Goal: Task Accomplishment & Management: Complete application form

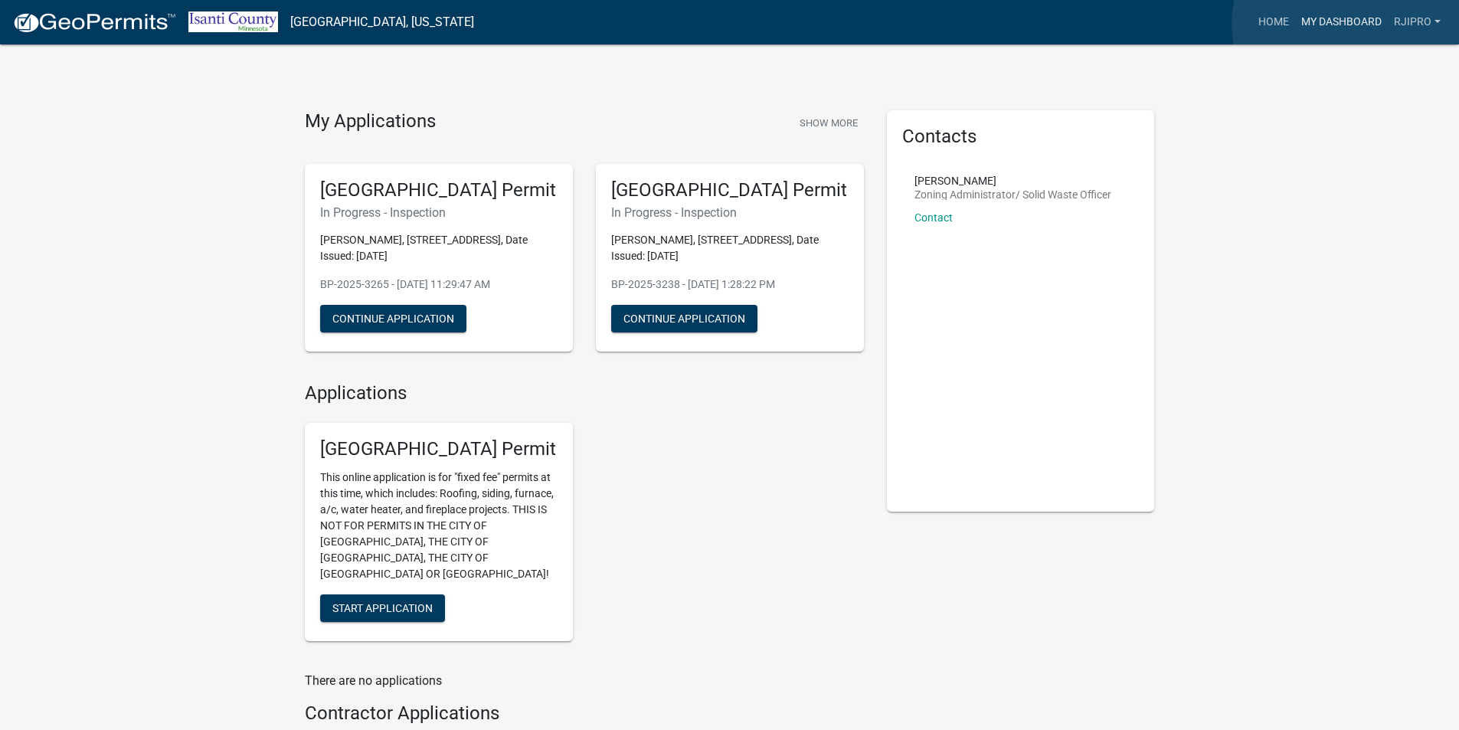
click at [1348, 24] on link "My Dashboard" at bounding box center [1341, 22] width 93 height 29
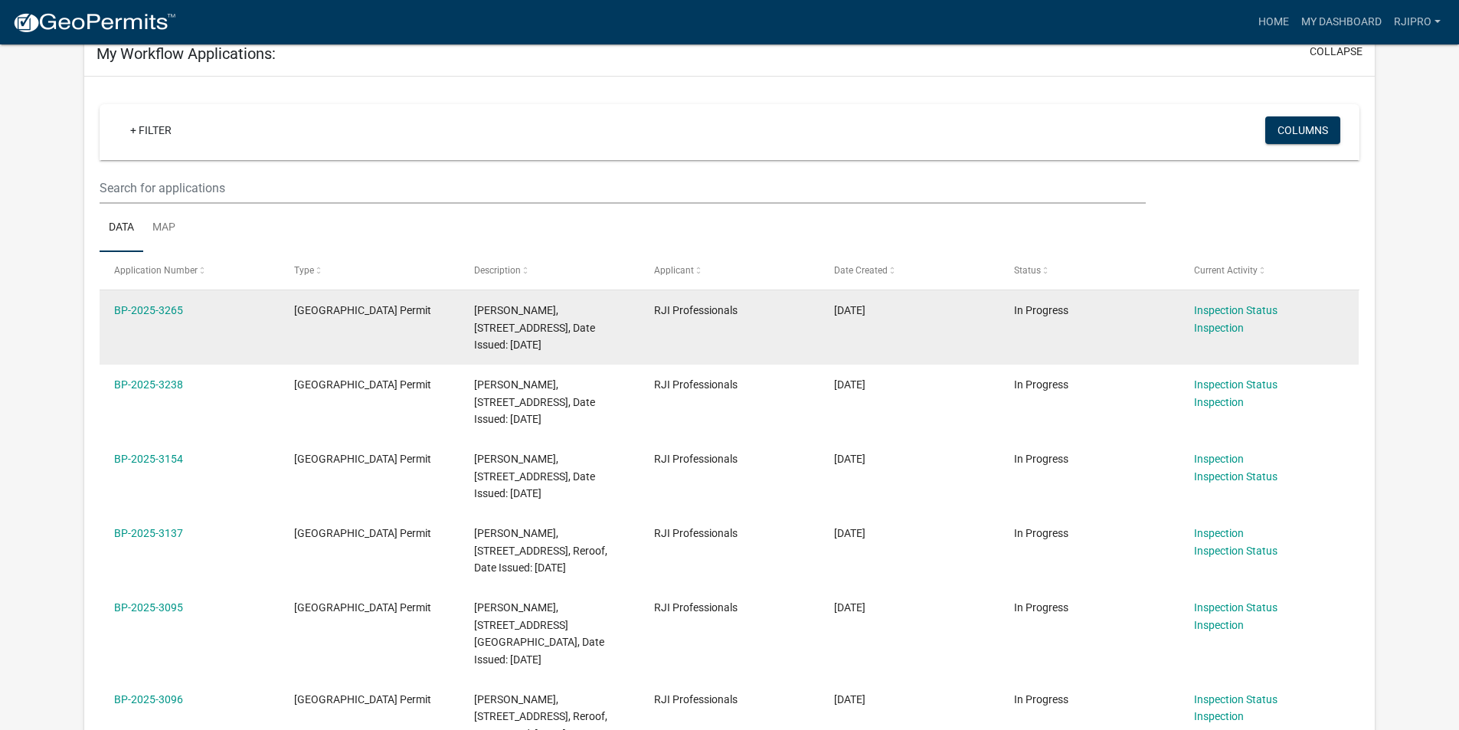
scroll to position [230, 0]
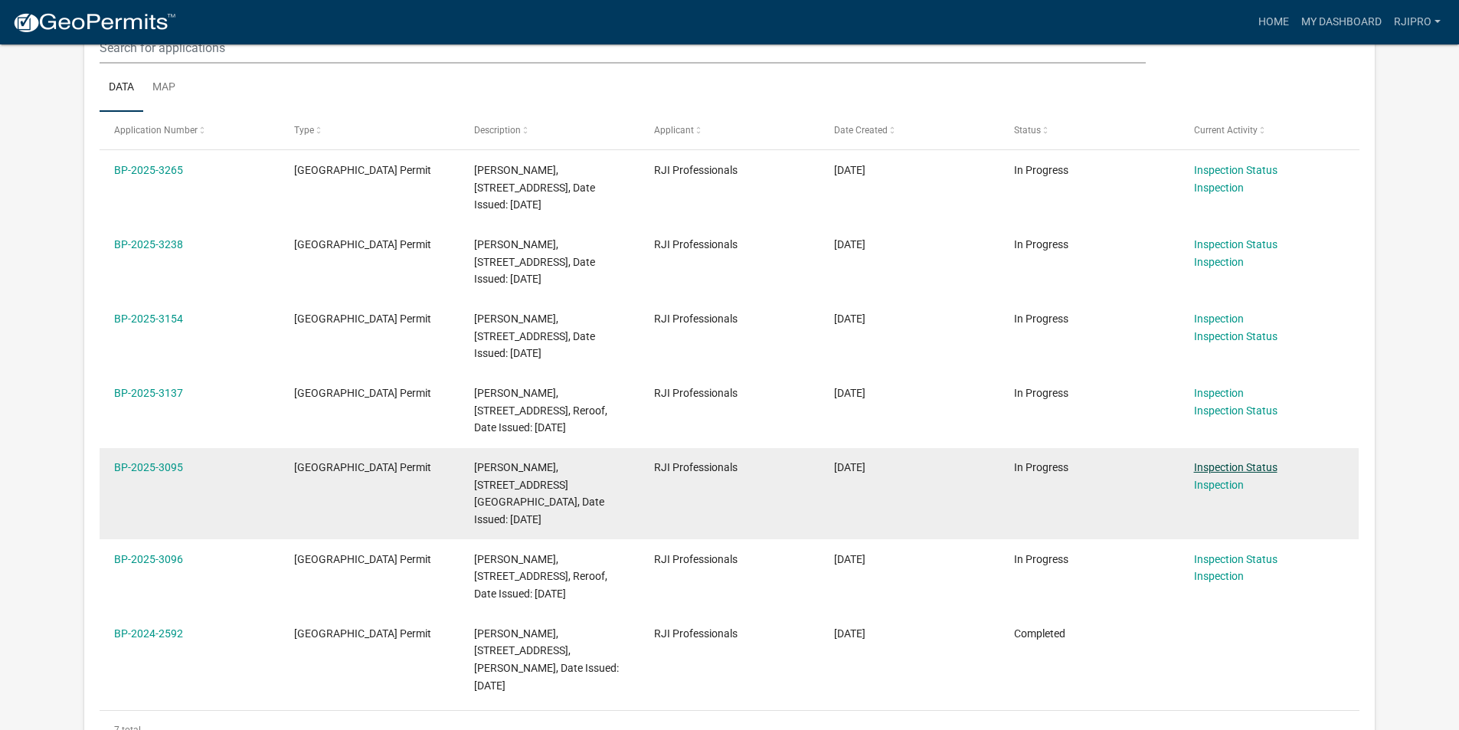
click at [1227, 466] on link "Inspection Status" at bounding box center [1235, 467] width 83 height 12
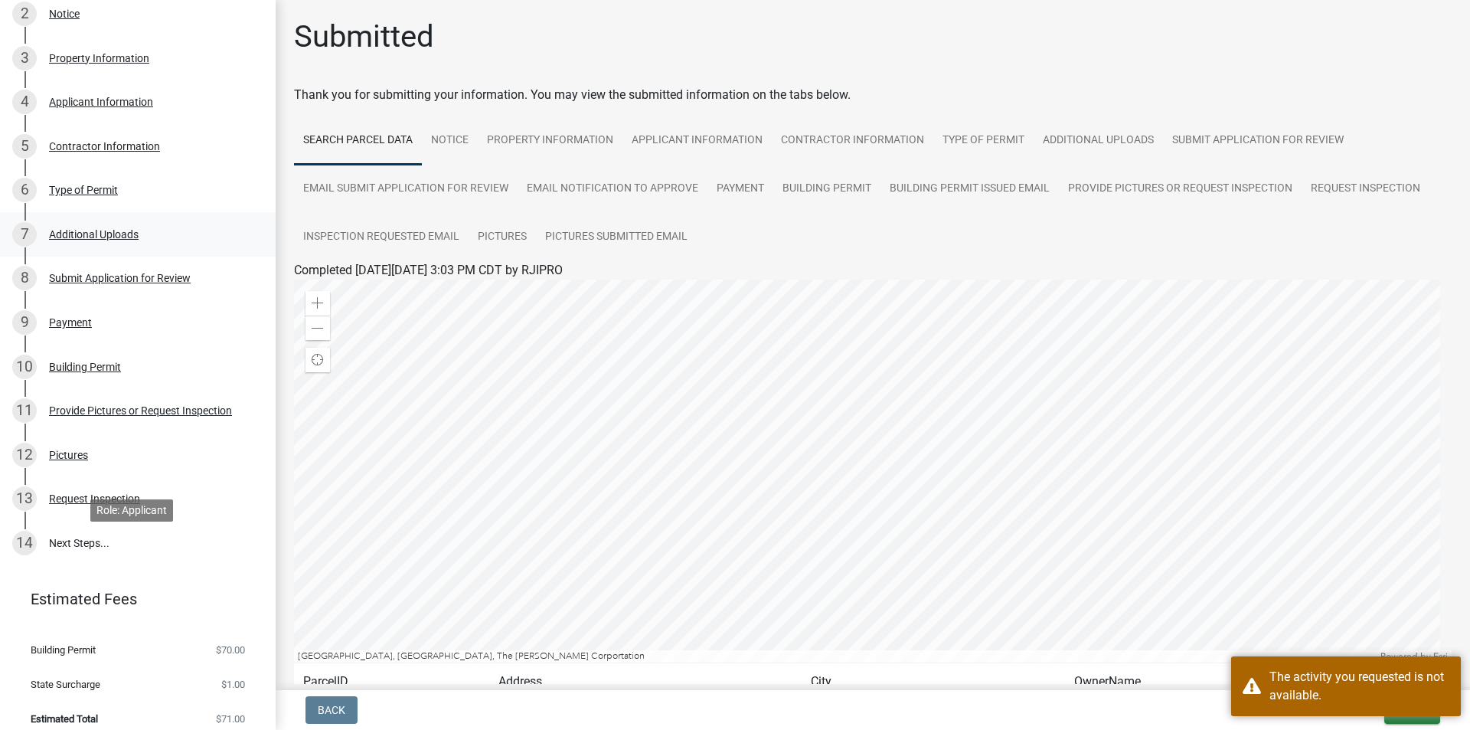
scroll to position [345, 0]
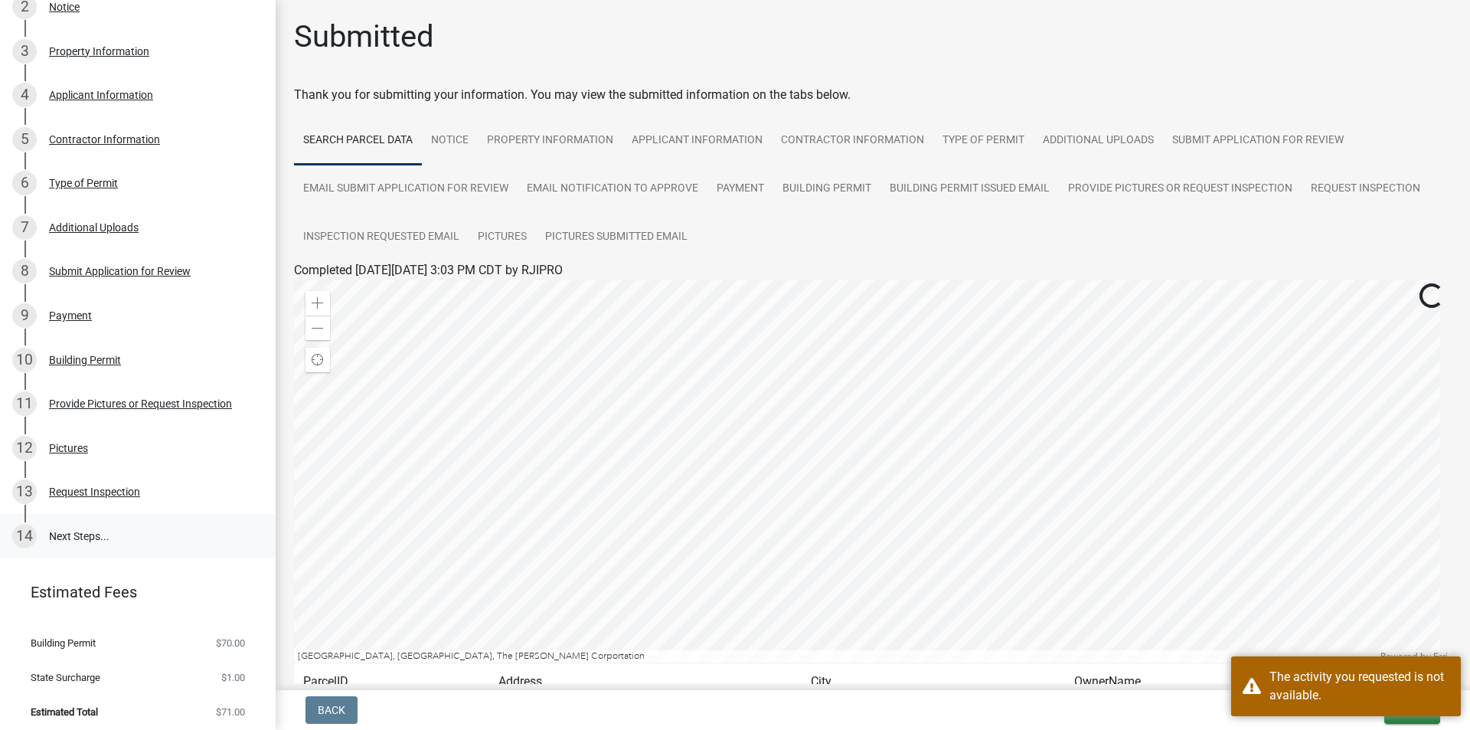
click at [113, 534] on link "14 Next Steps..." at bounding box center [138, 536] width 276 height 44
click at [122, 490] on div "Request Inspection" at bounding box center [94, 491] width 91 height 11
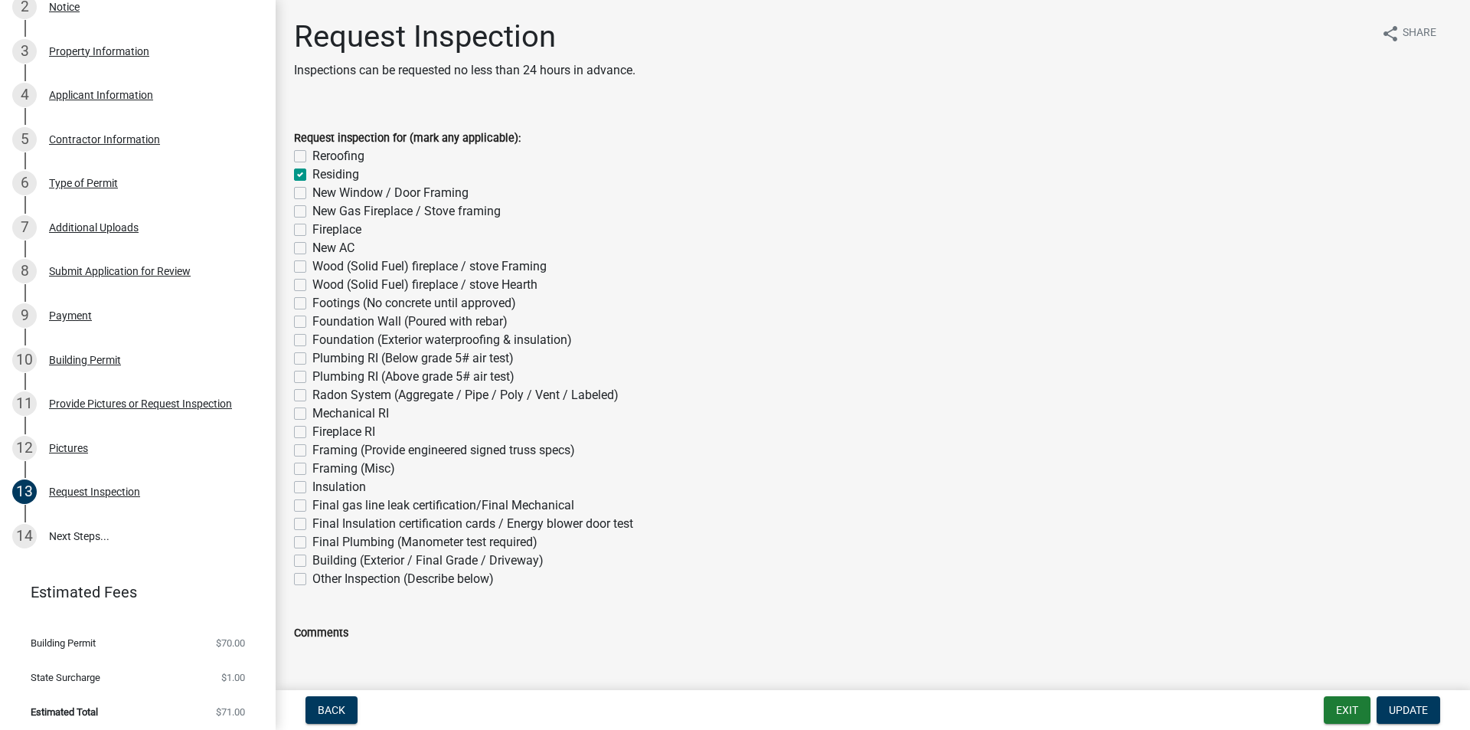
scroll to position [189, 0]
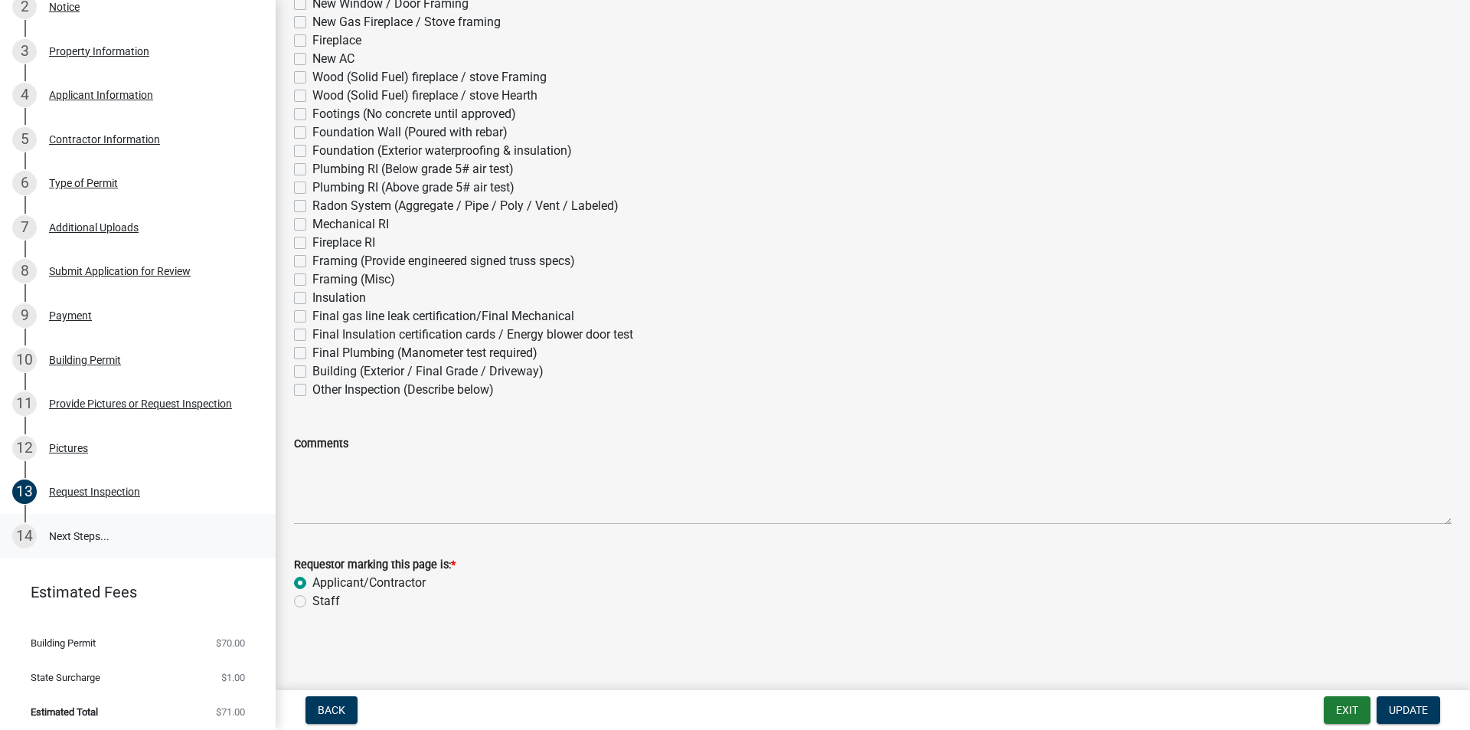
click at [117, 536] on link "14 Next Steps..." at bounding box center [138, 536] width 276 height 44
click at [149, 456] on link "12 Pictures" at bounding box center [138, 448] width 276 height 44
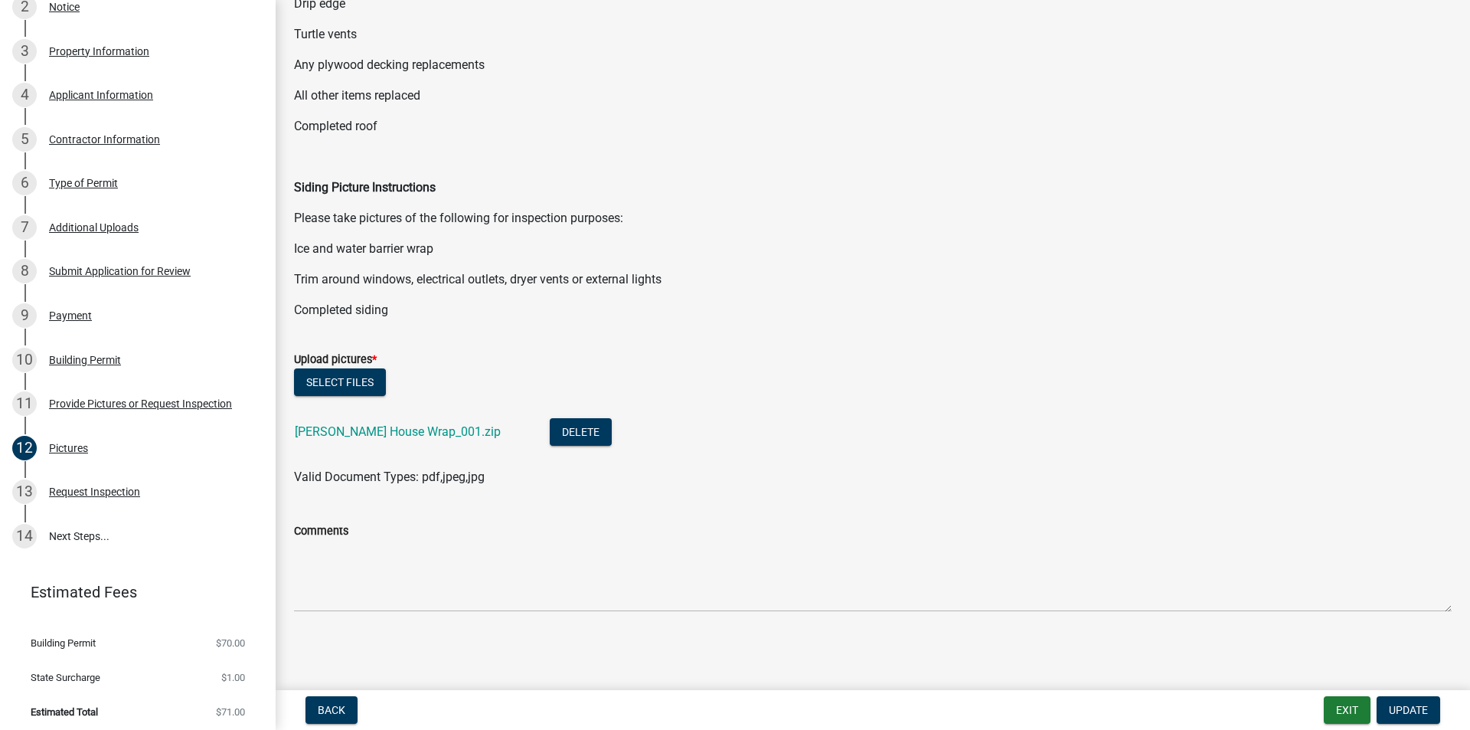
scroll to position [150, 0]
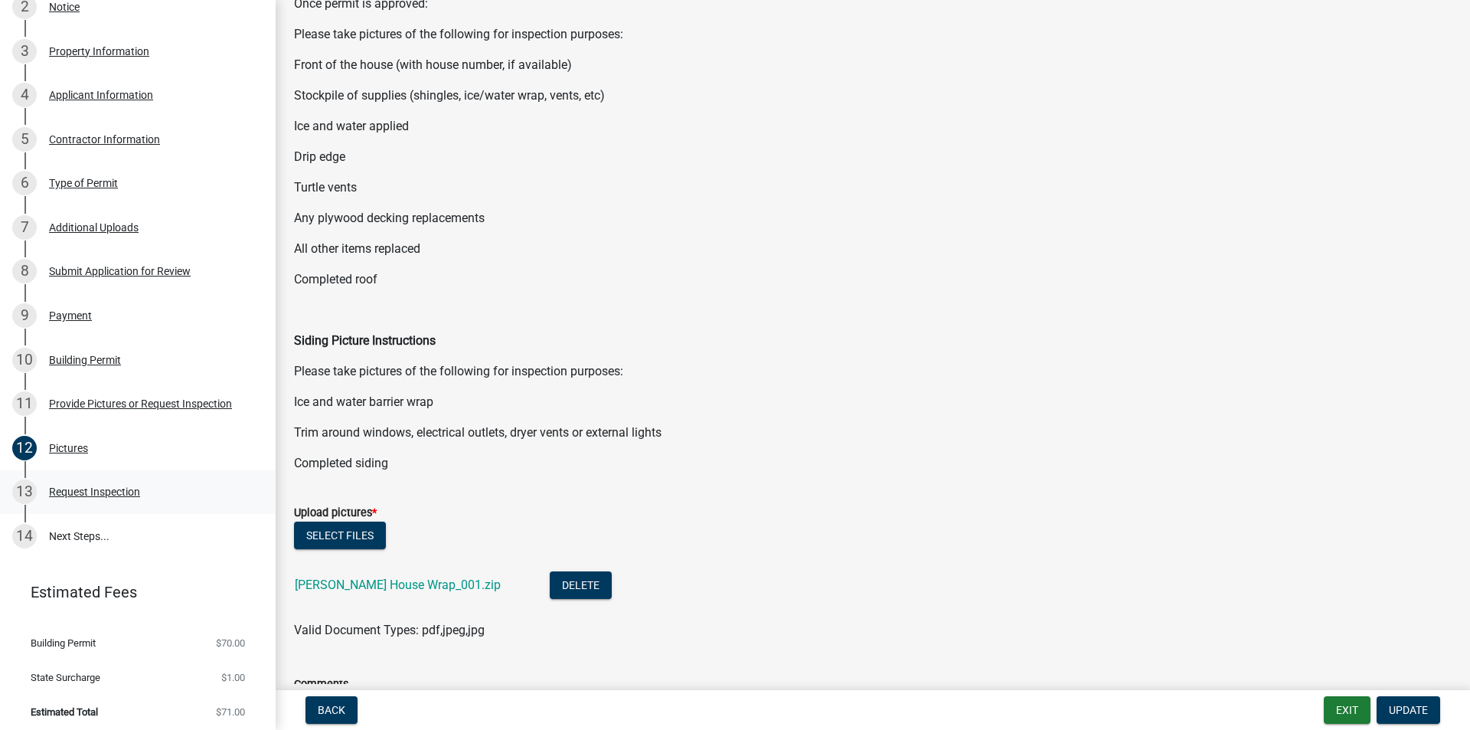
click at [71, 495] on div "13 Request Inspection" at bounding box center [131, 491] width 239 height 25
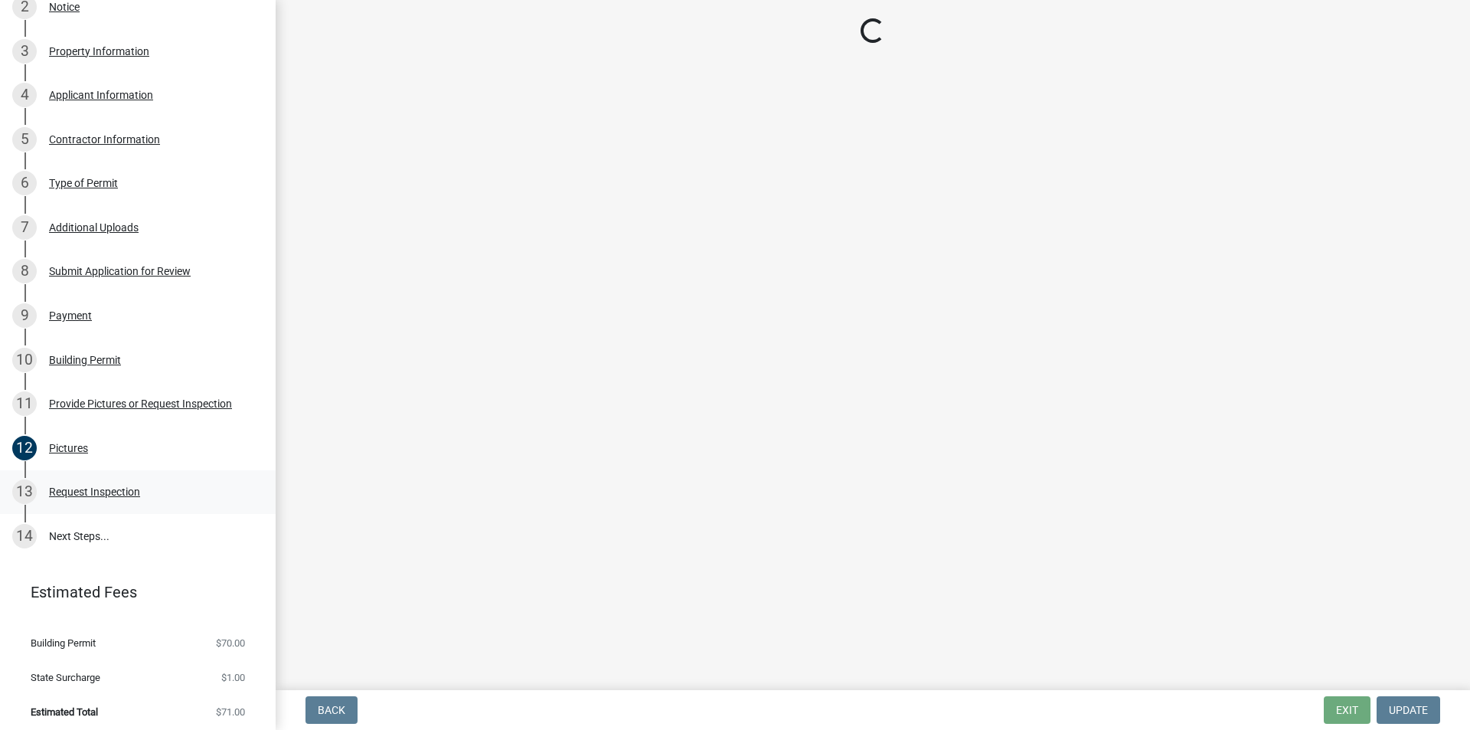
scroll to position [0, 0]
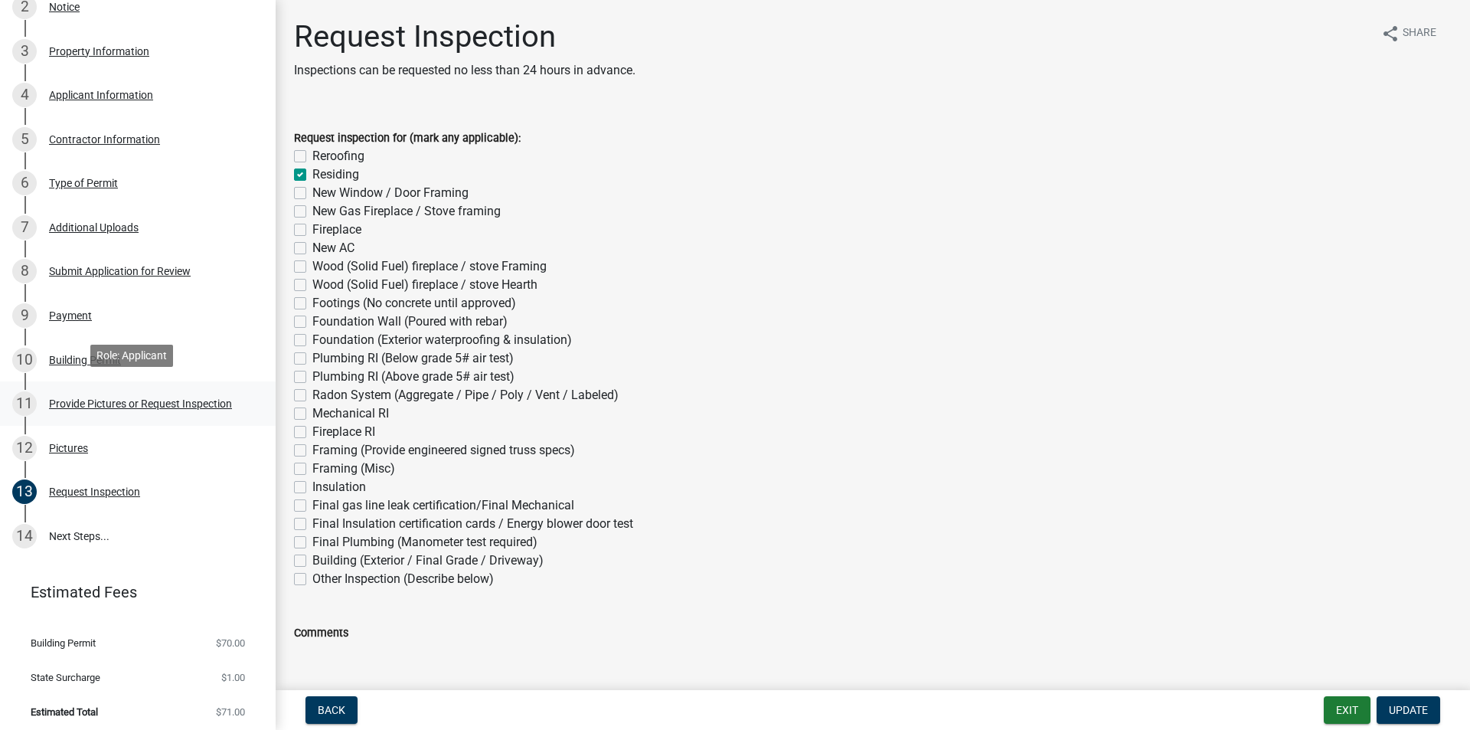
click at [188, 403] on div "Provide Pictures or Request Inspection" at bounding box center [140, 403] width 183 height 11
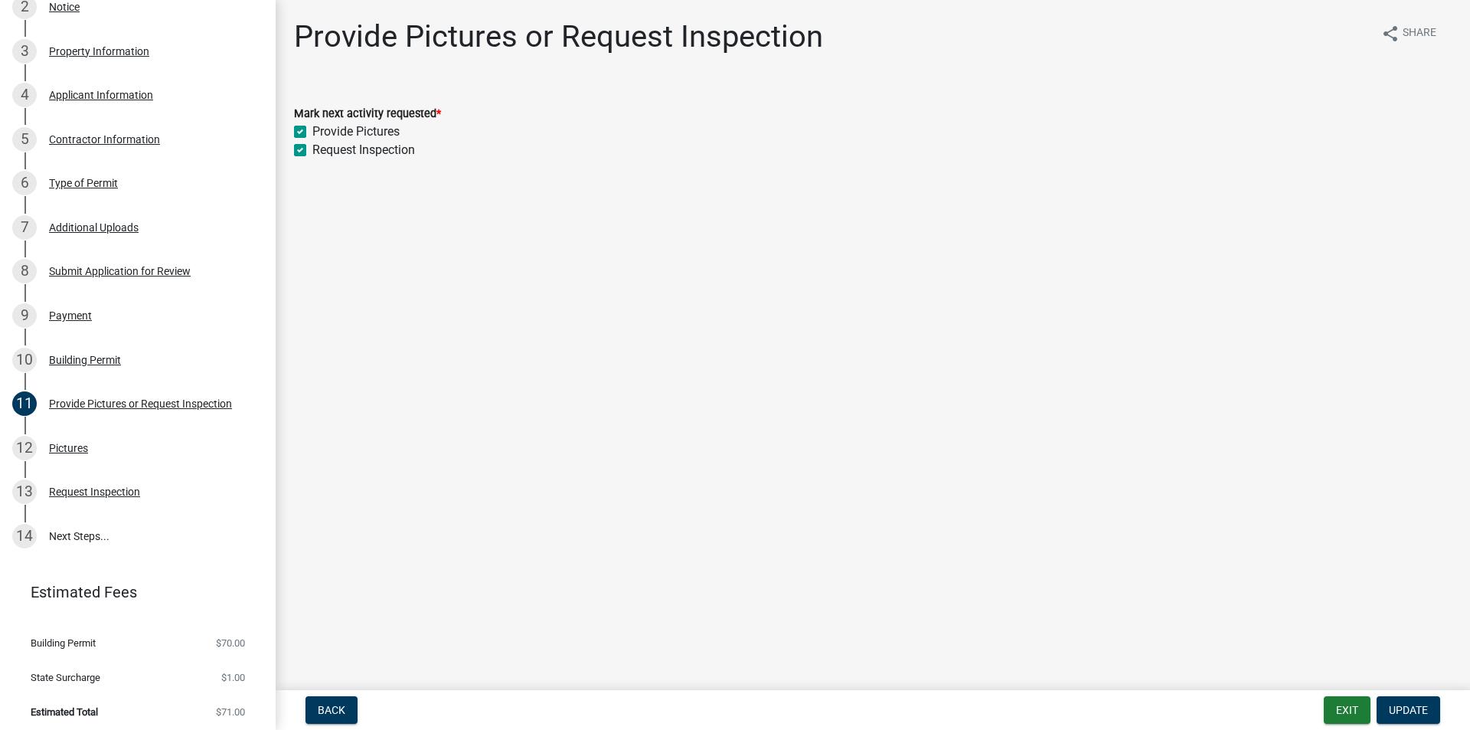
click at [98, 354] on div "Building Permit" at bounding box center [85, 359] width 72 height 11
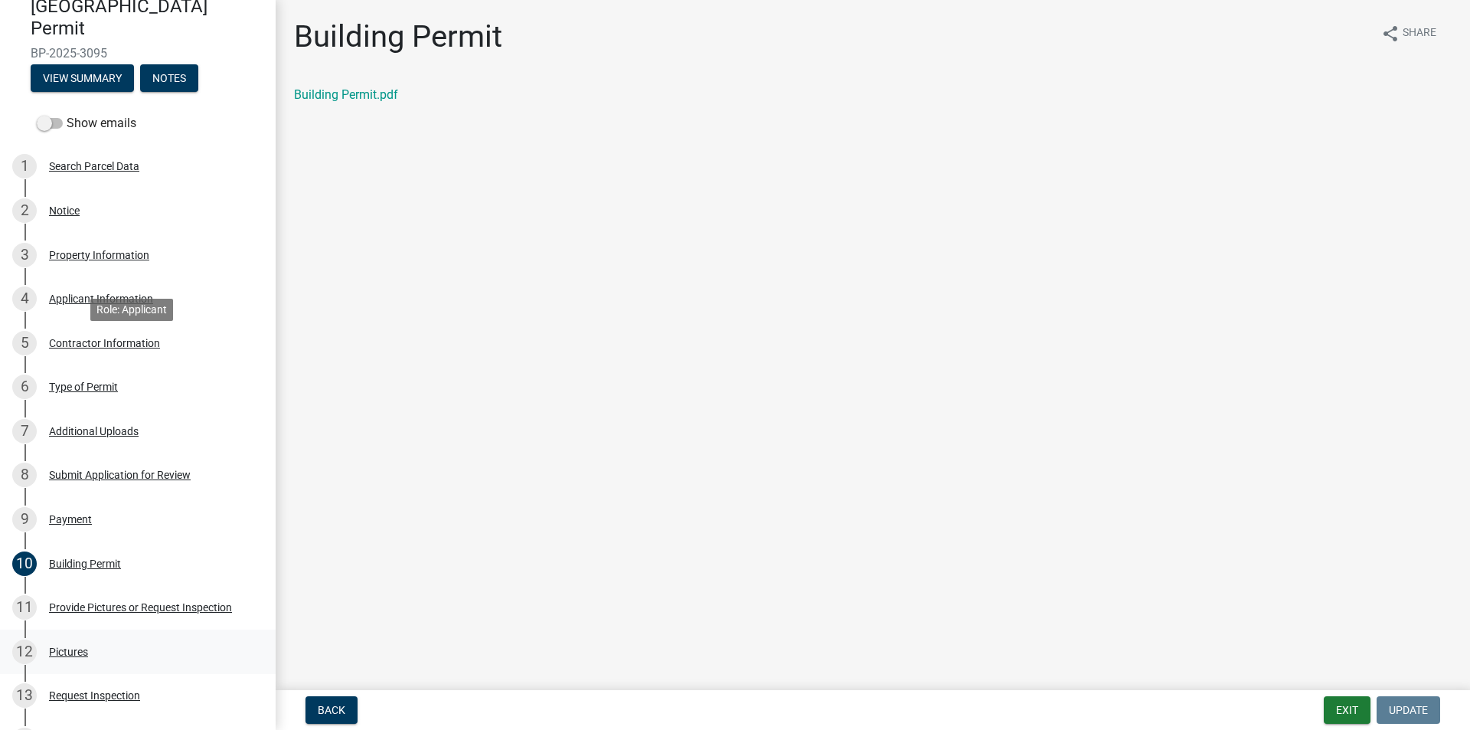
scroll to position [345, 0]
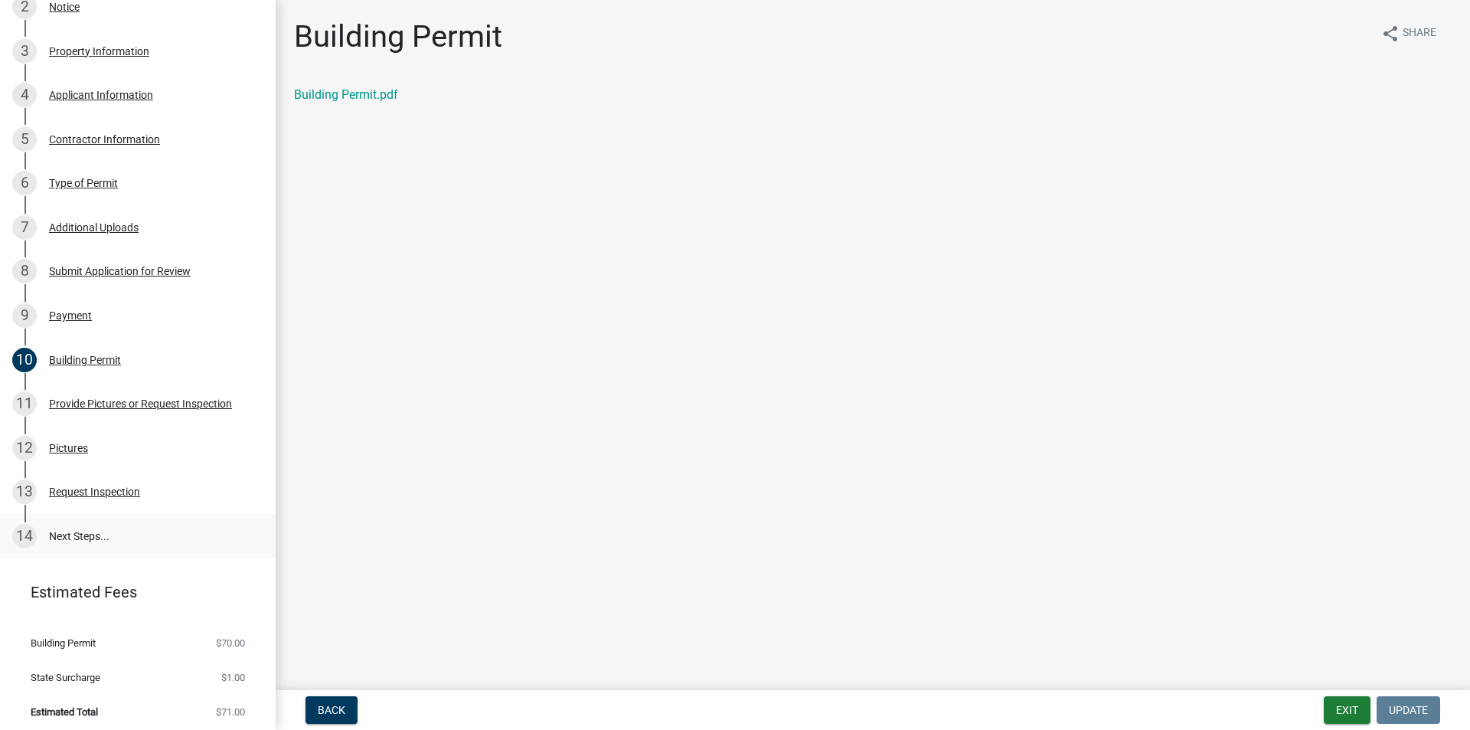
click at [168, 525] on link "14 Next Steps..." at bounding box center [138, 536] width 276 height 44
click at [102, 544] on link "14 Next Steps..." at bounding box center [138, 536] width 276 height 44
click at [80, 486] on div "Request Inspection" at bounding box center [94, 491] width 91 height 11
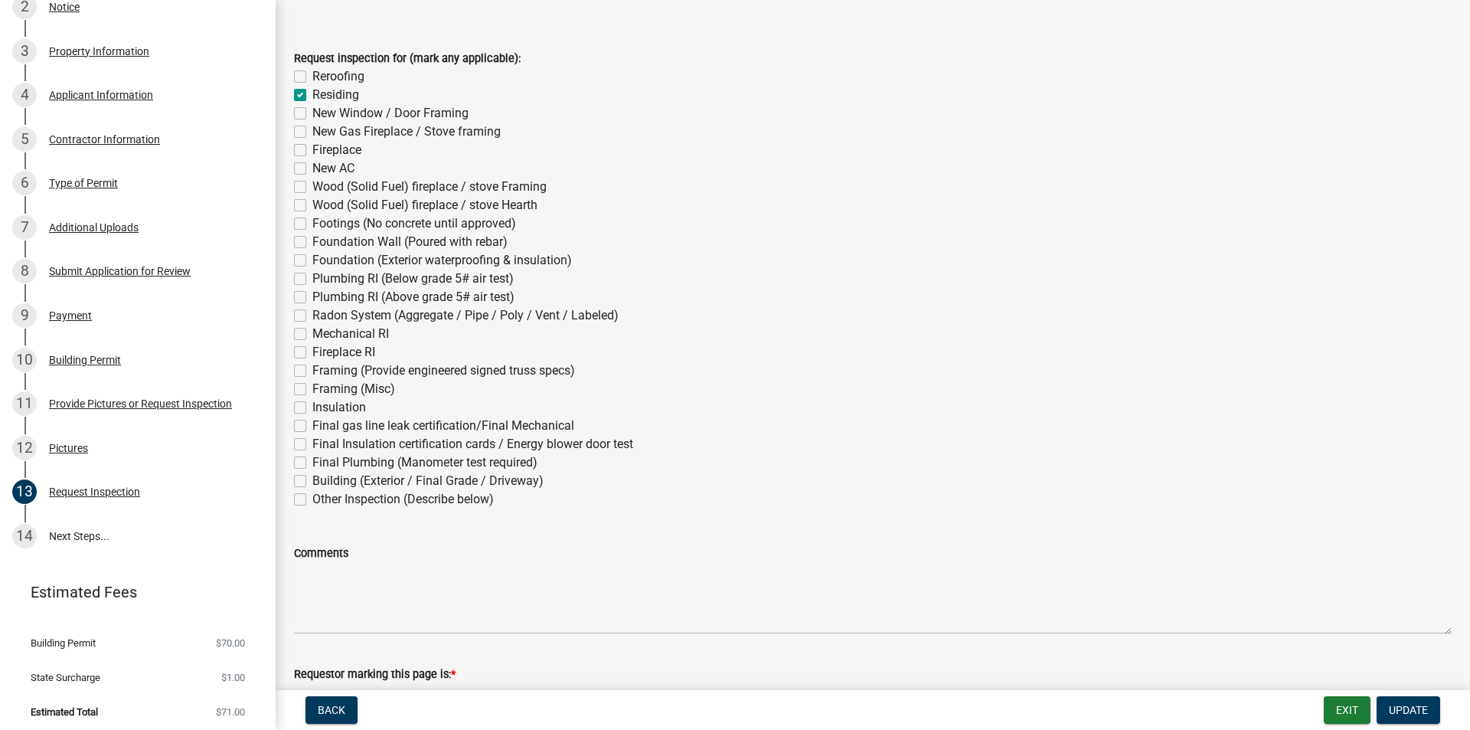
scroll to position [189, 0]
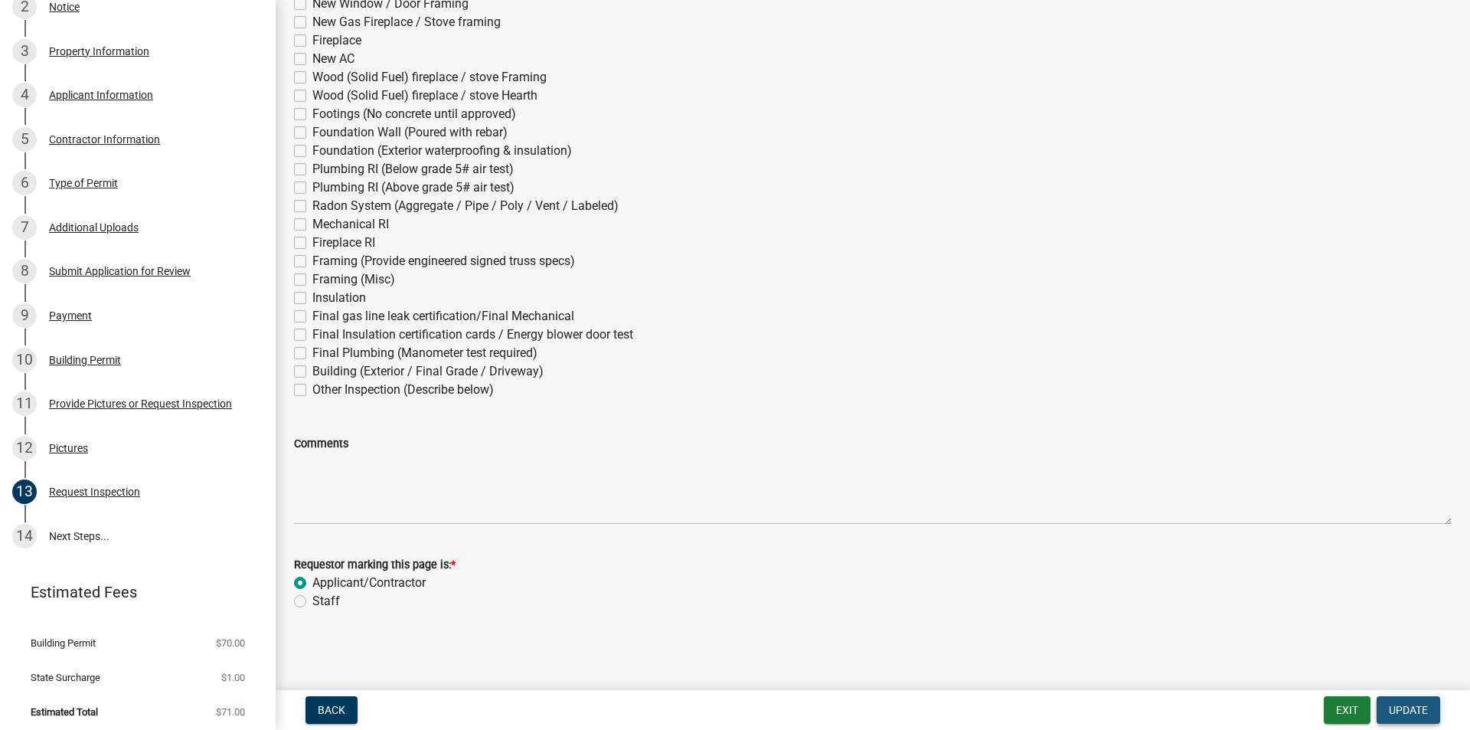
click at [1413, 711] on span "Update" at bounding box center [1408, 710] width 39 height 12
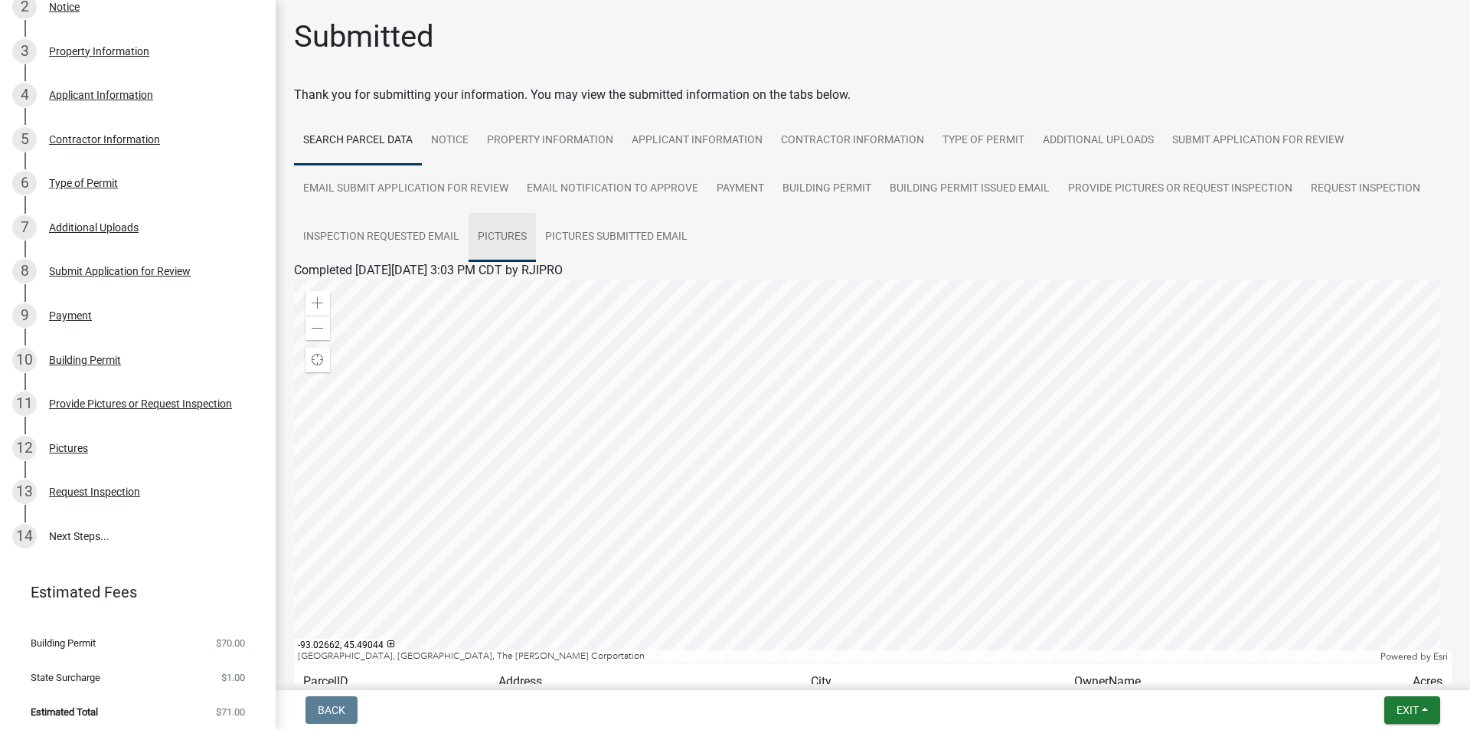
click at [532, 241] on link "Pictures" at bounding box center [502, 237] width 67 height 49
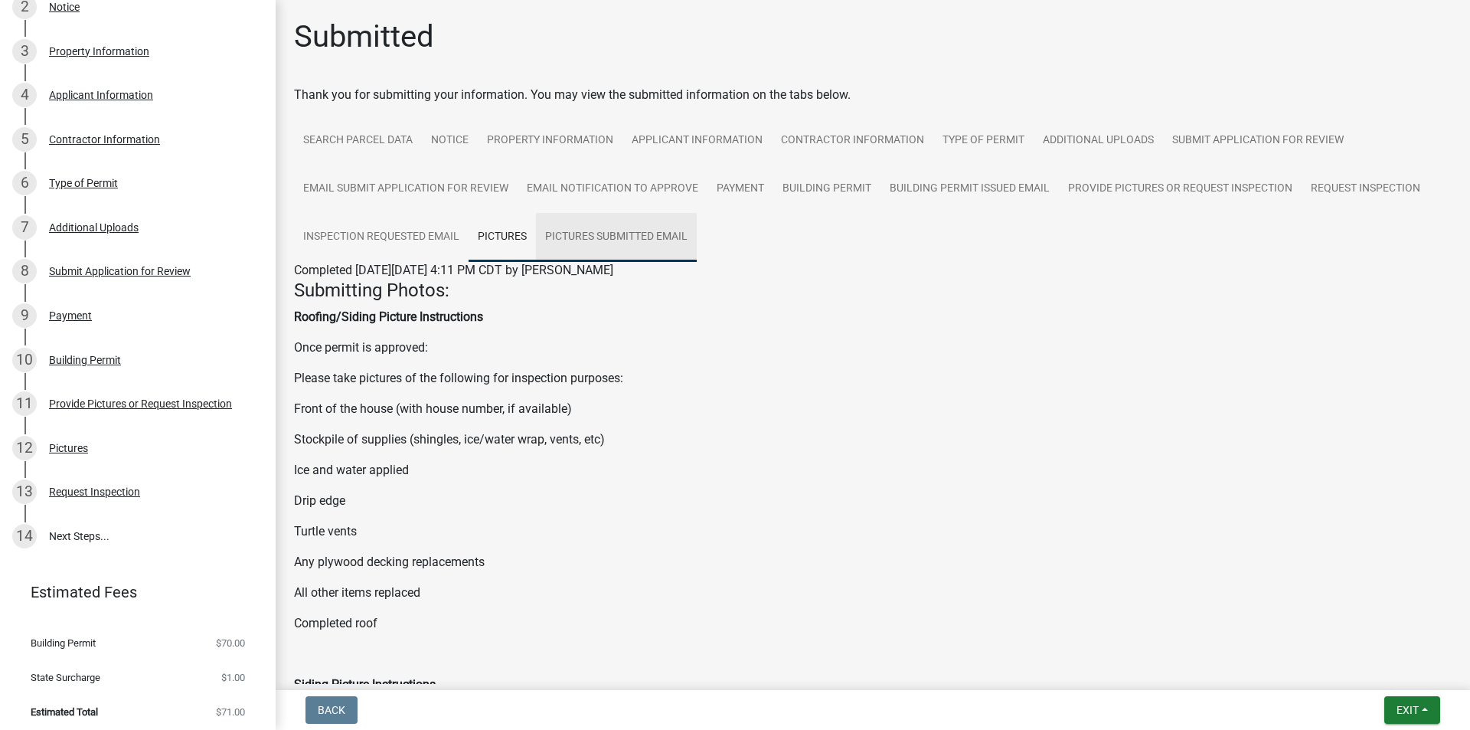
click at [622, 238] on link "Pictures Submitted Email" at bounding box center [616, 237] width 161 height 49
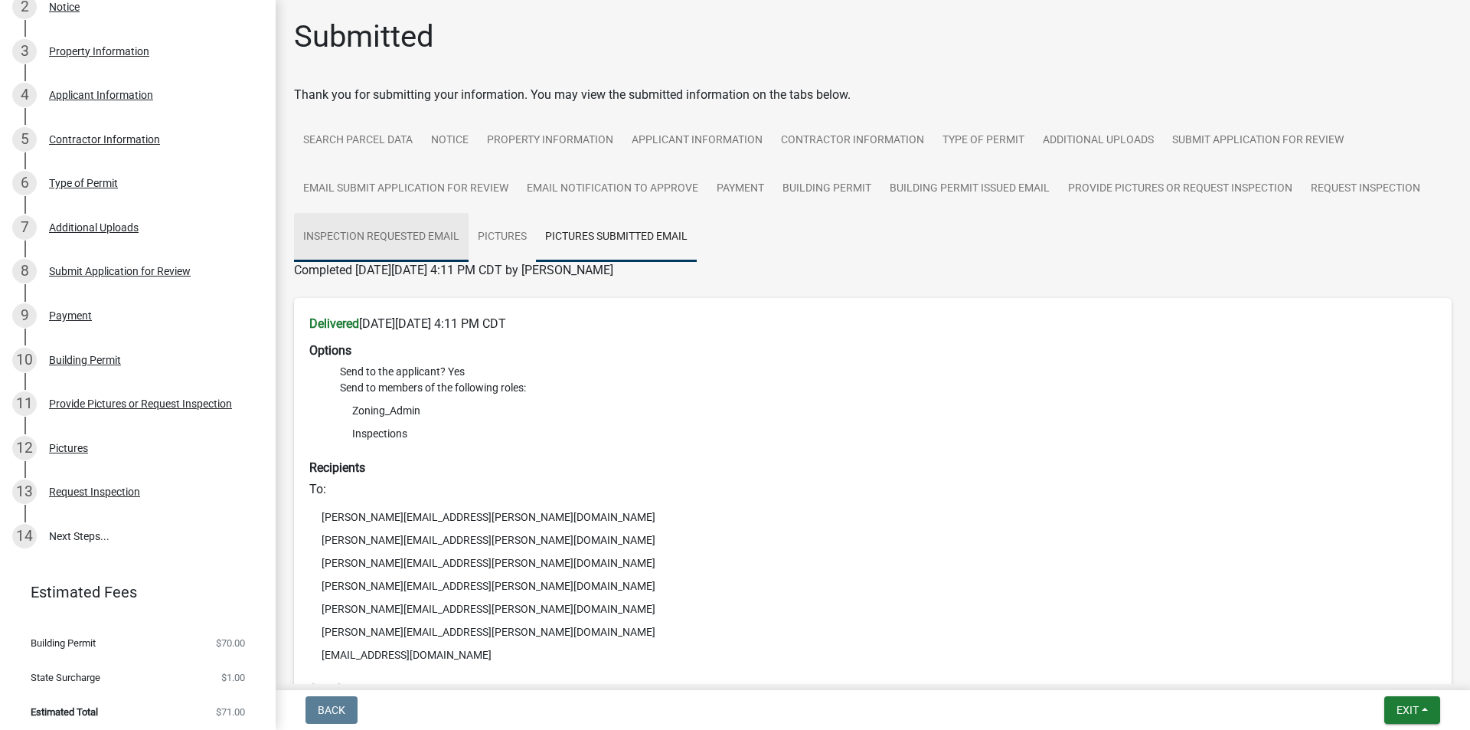
click at [374, 228] on link "Inspection Requested Email" at bounding box center [381, 237] width 175 height 49
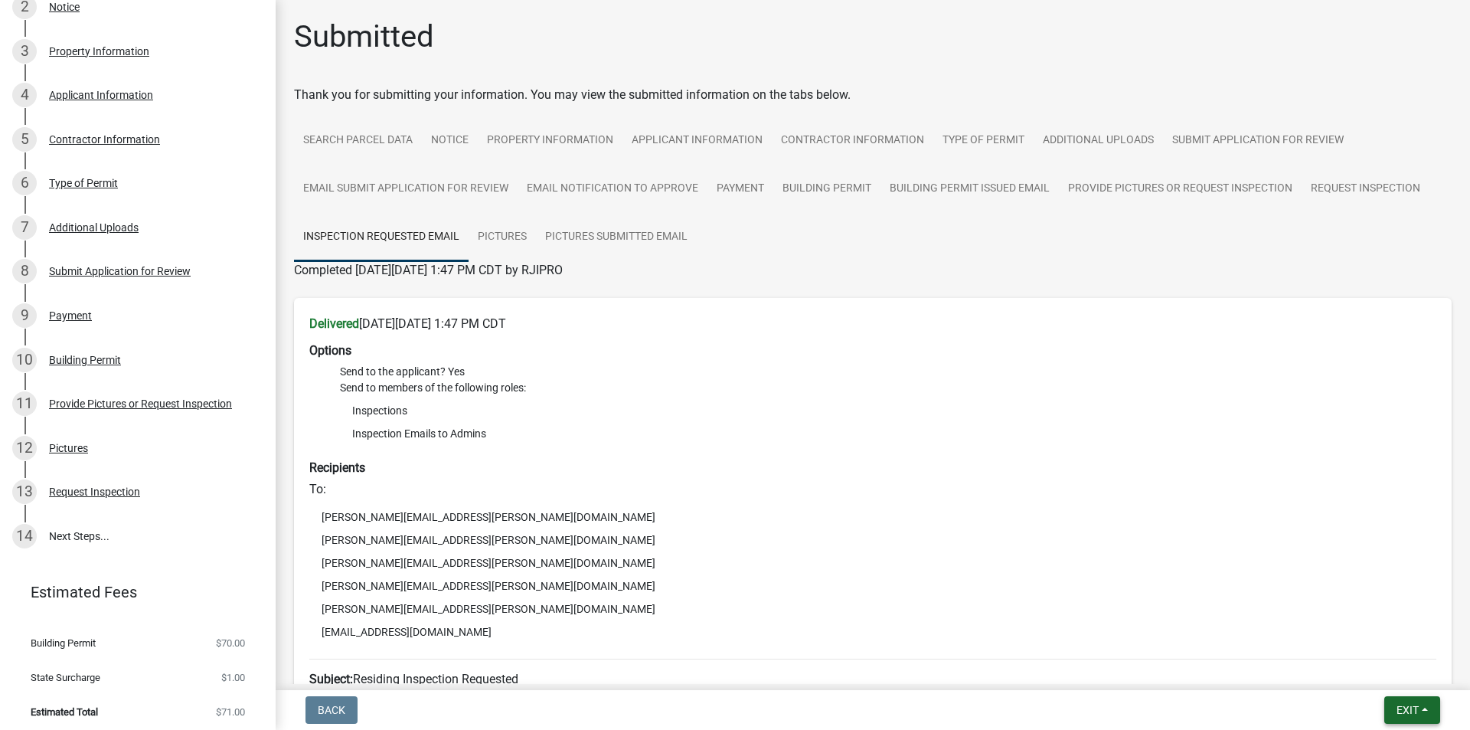
click at [1419, 698] on button "Exit" at bounding box center [1412, 710] width 56 height 28
click at [1390, 676] on button "Save & Exit" at bounding box center [1379, 670] width 123 height 37
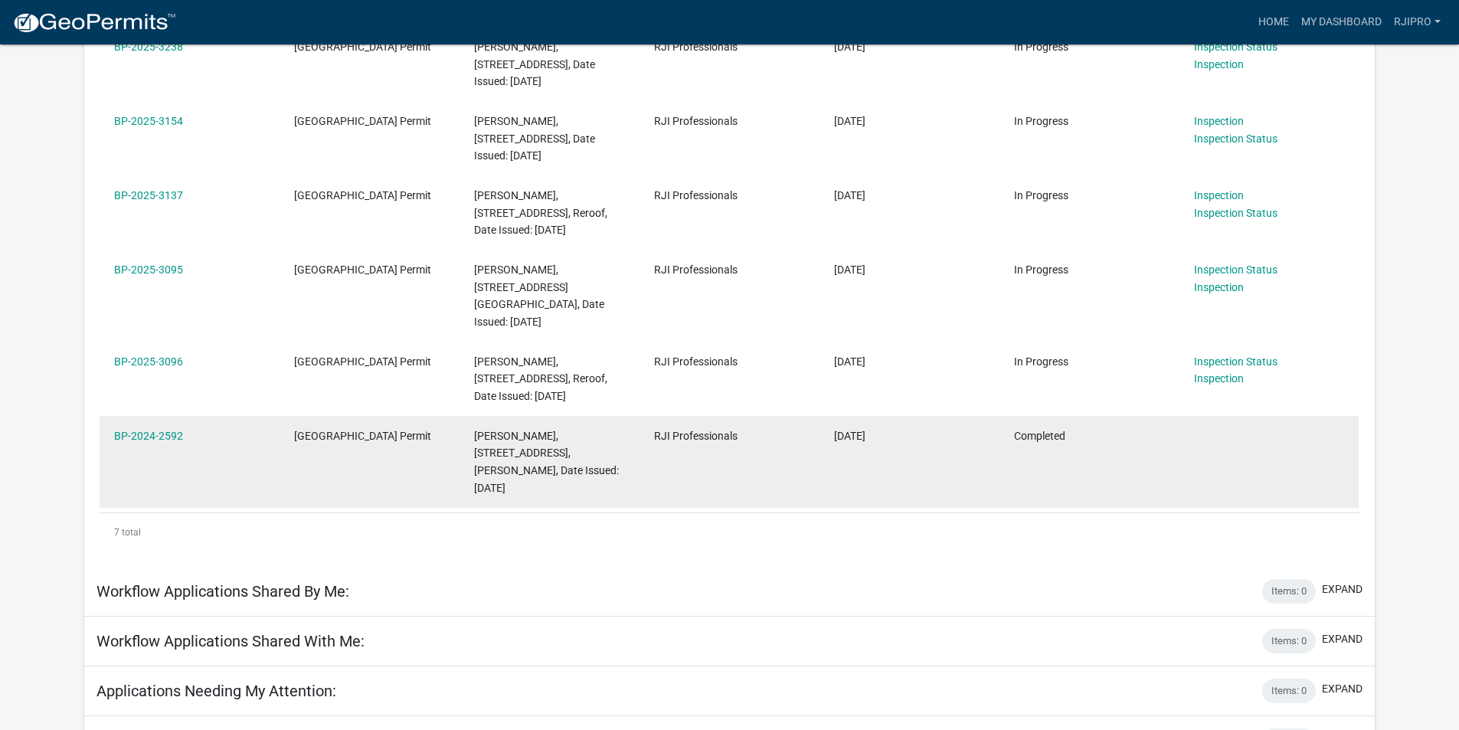
scroll to position [429, 0]
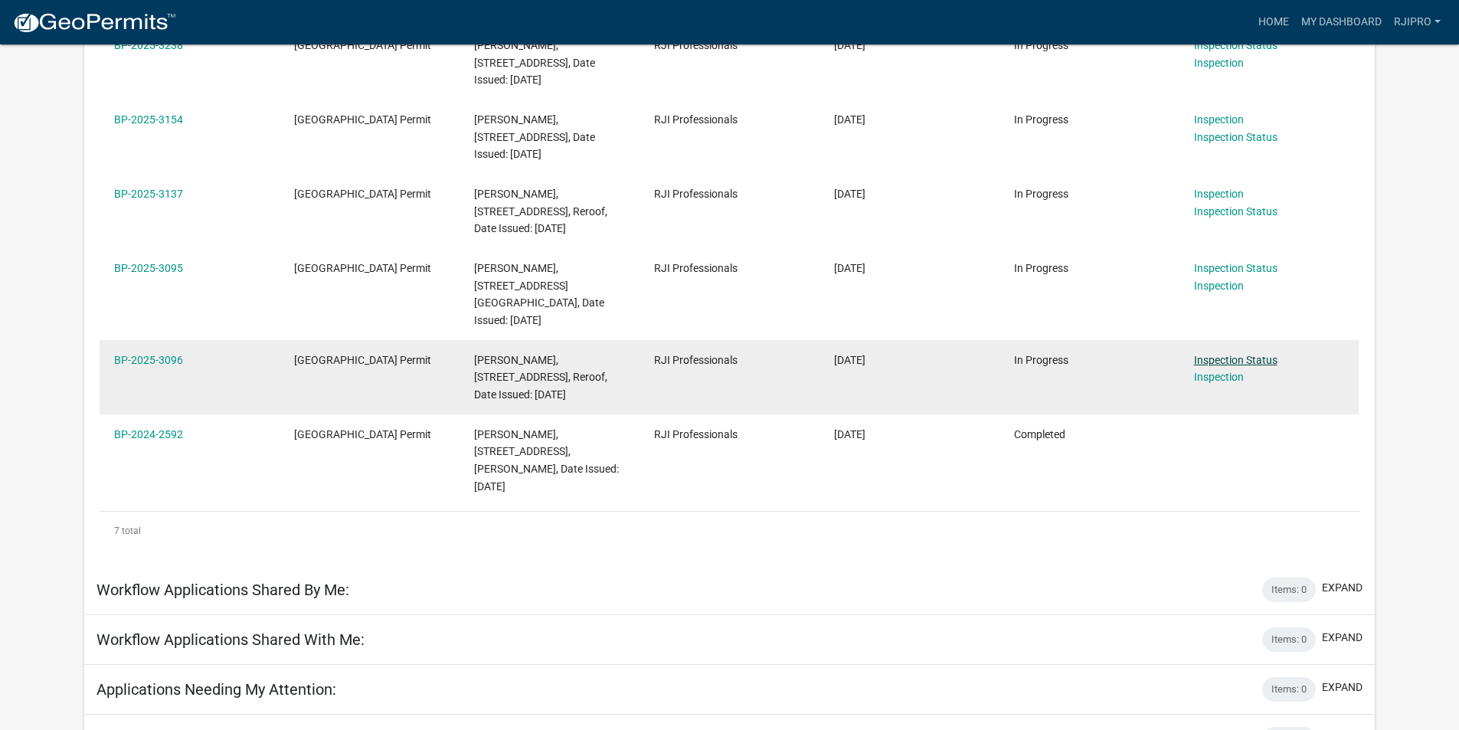
click at [1223, 354] on link "Inspection Status" at bounding box center [1235, 360] width 83 height 12
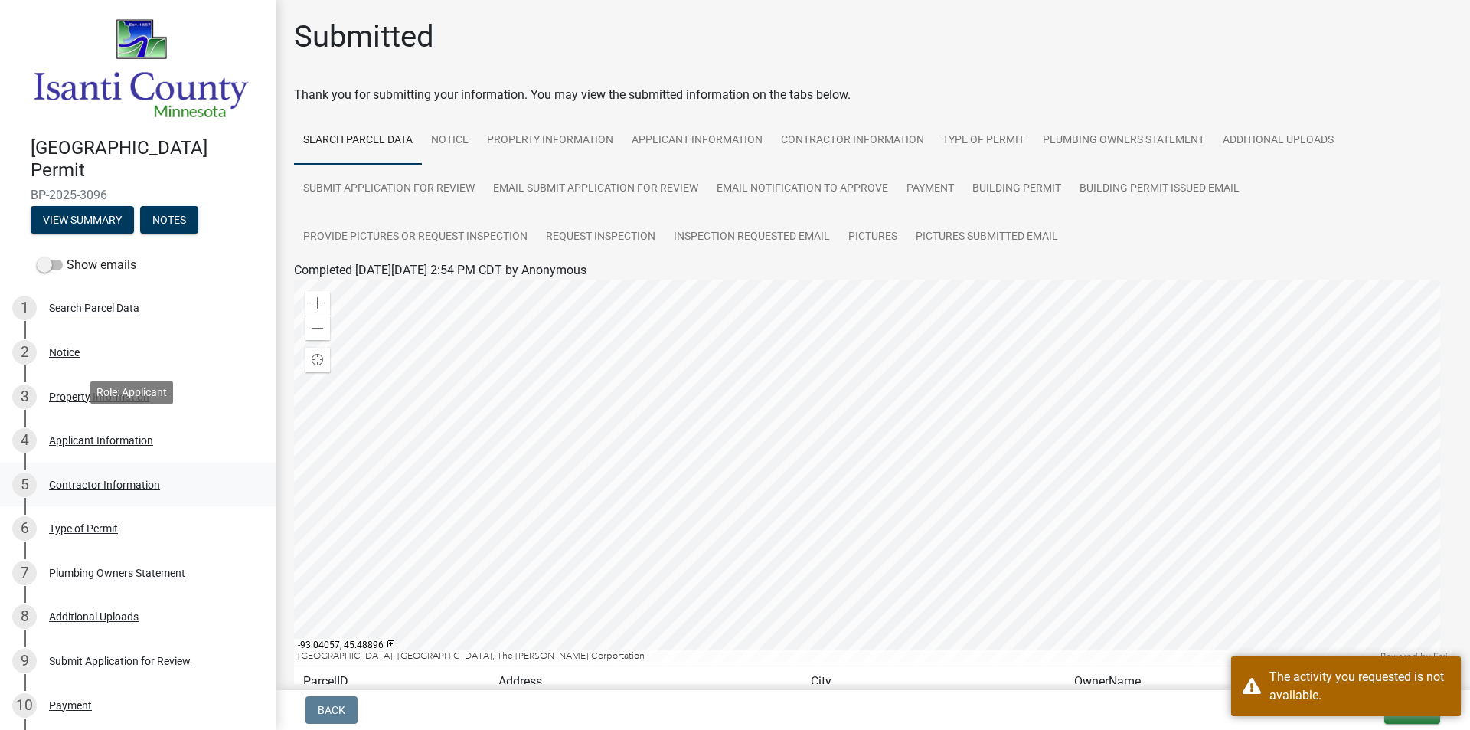
scroll to position [389, 0]
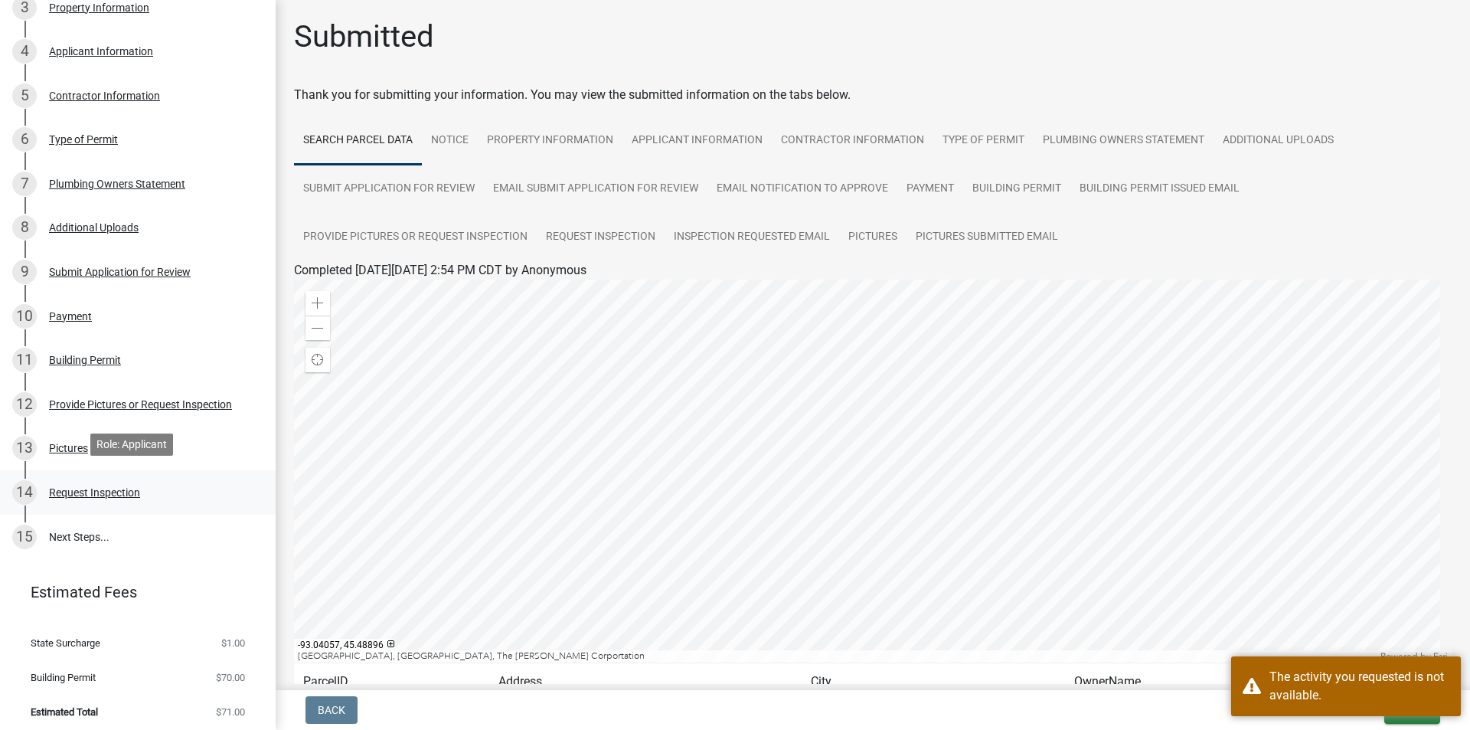
click at [96, 480] on div "14 Request Inspection" at bounding box center [131, 492] width 239 height 25
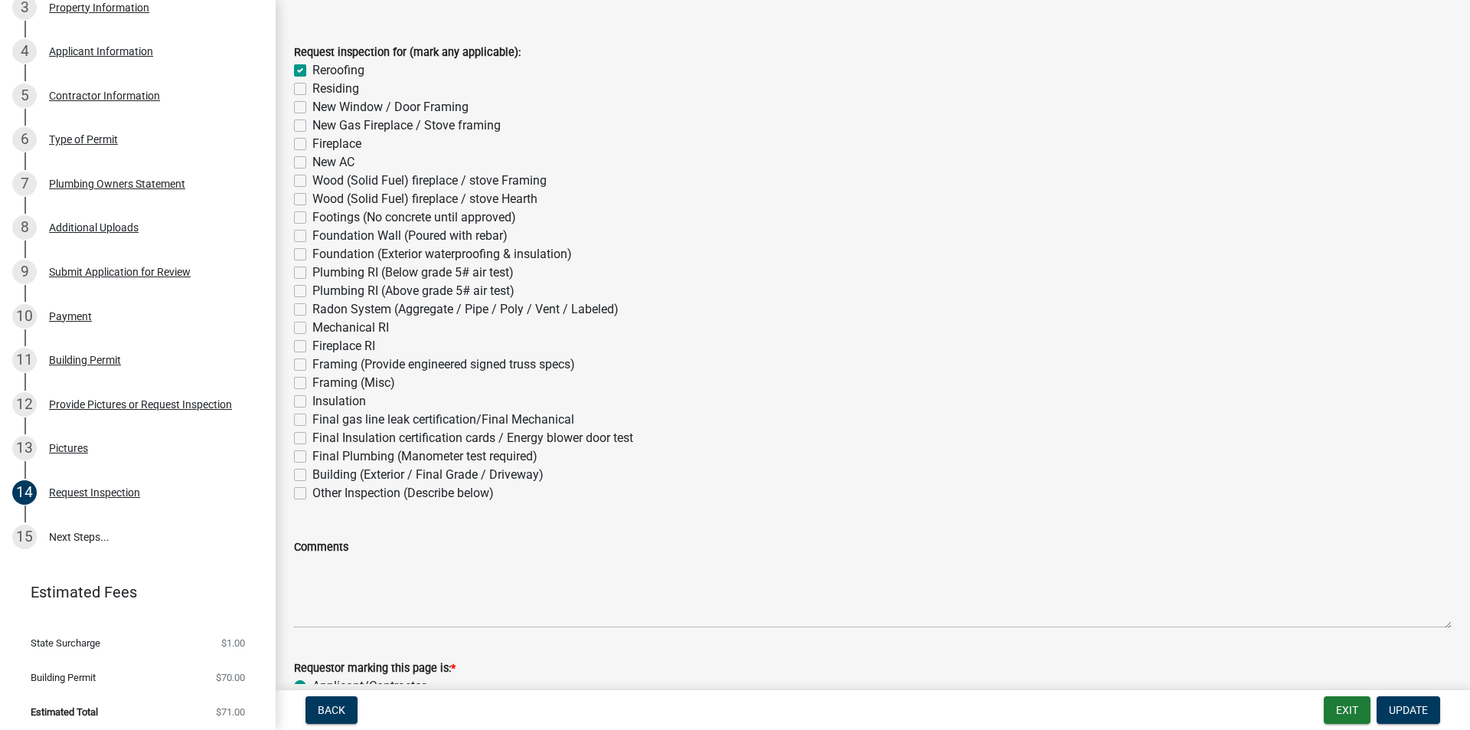
scroll to position [189, 0]
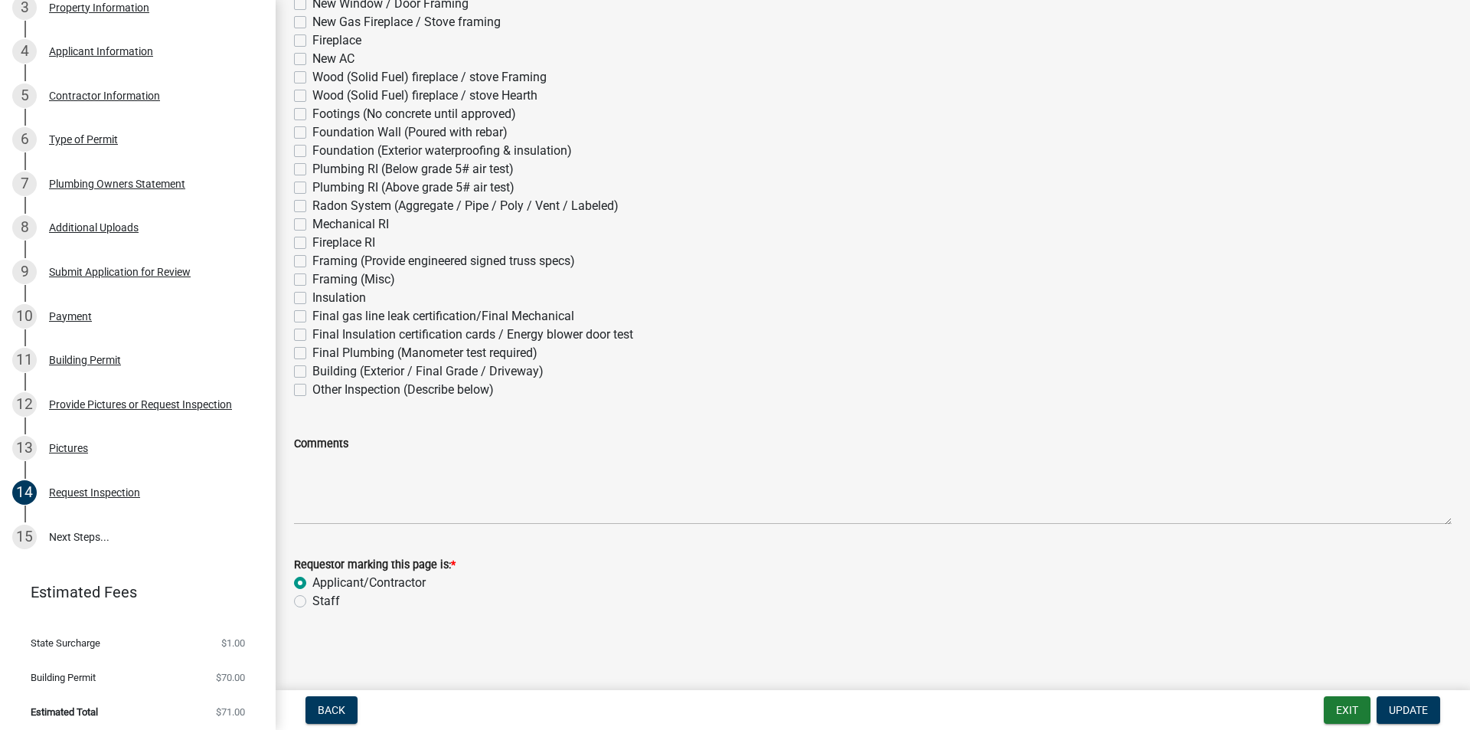
click at [1428, 724] on nav "Back Exit Update" at bounding box center [873, 710] width 1194 height 40
click at [1416, 712] on span "Update" at bounding box center [1408, 710] width 39 height 12
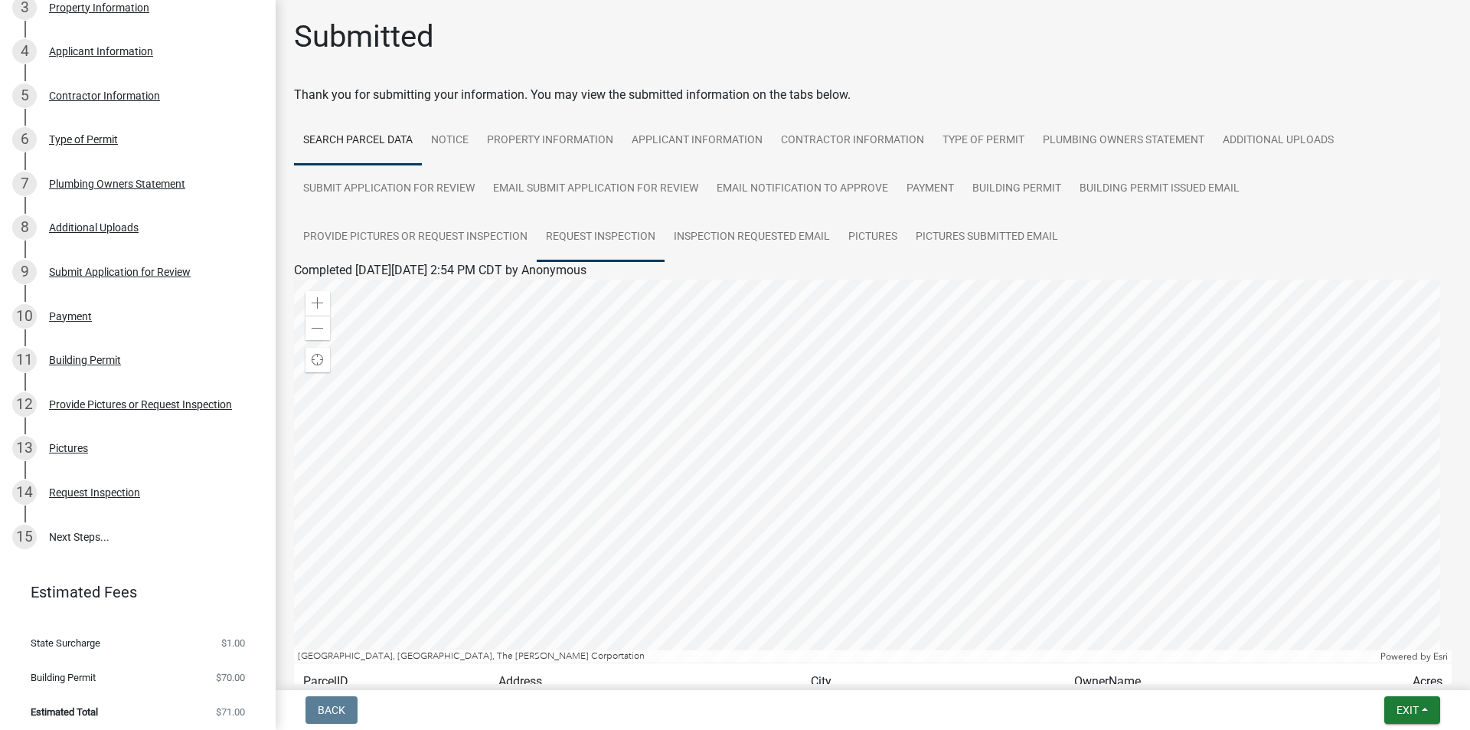
click at [581, 233] on link "Request Inspection" at bounding box center [601, 237] width 128 height 49
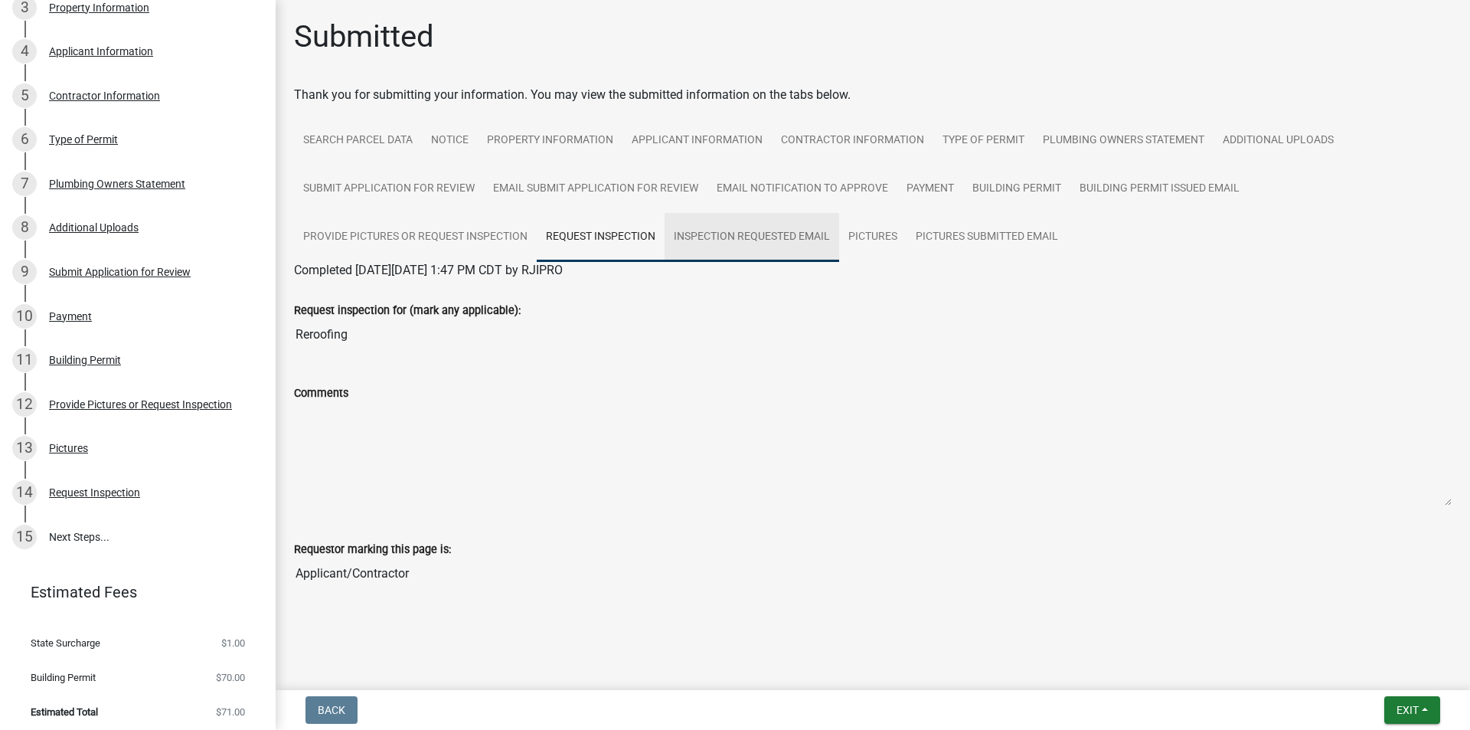
click at [701, 233] on link "Inspection Requested Email" at bounding box center [752, 237] width 175 height 49
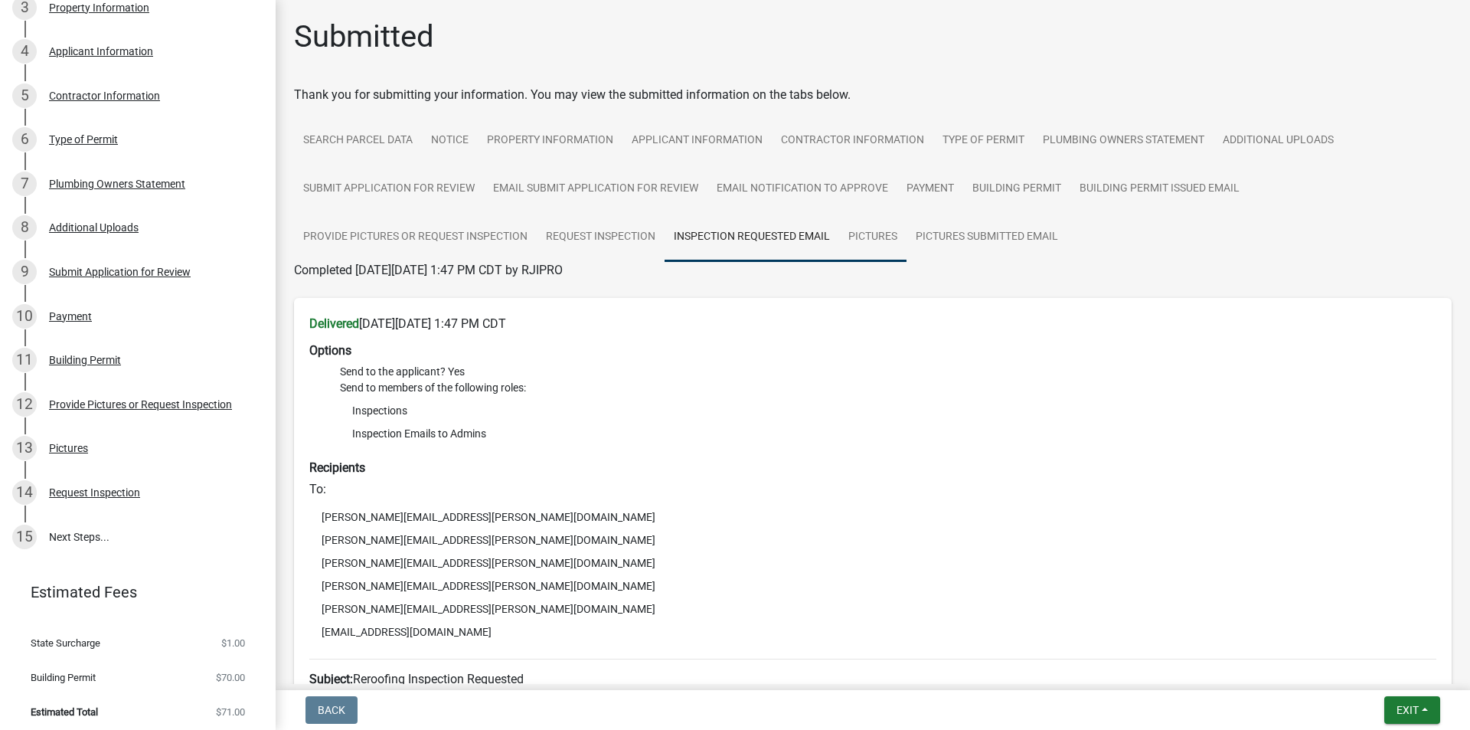
click at [858, 236] on link "Pictures" at bounding box center [872, 237] width 67 height 49
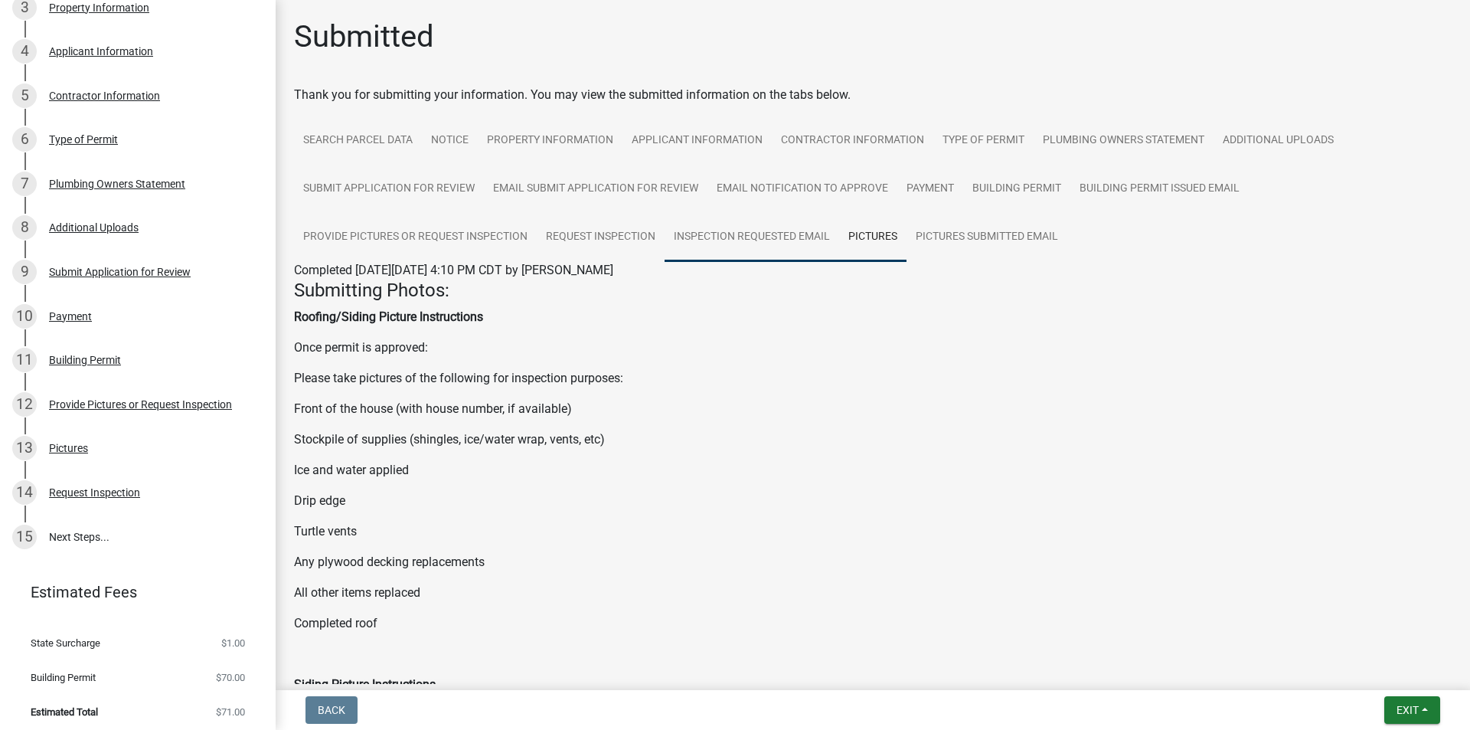
click at [803, 244] on link "Inspection Requested Email" at bounding box center [752, 237] width 175 height 49
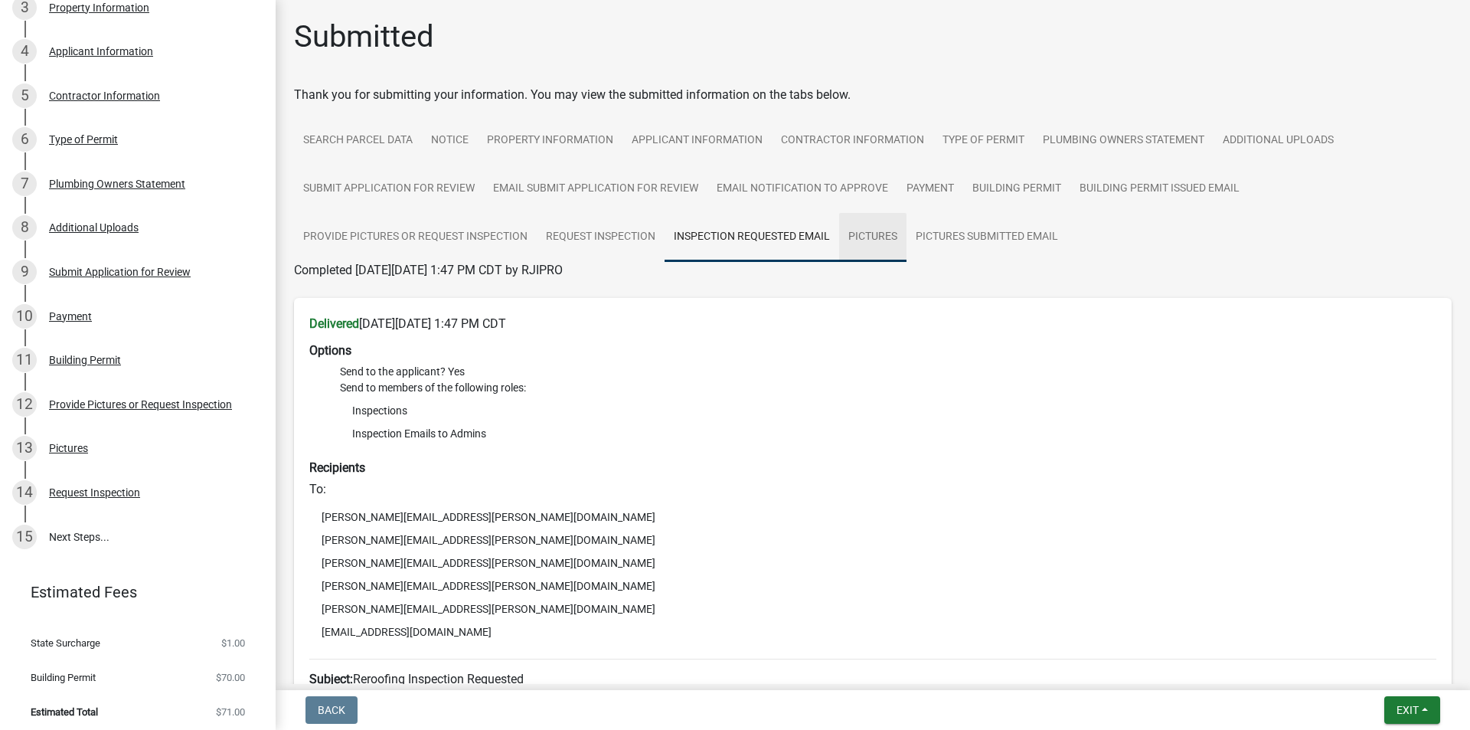
click at [884, 248] on link "Pictures" at bounding box center [872, 237] width 67 height 49
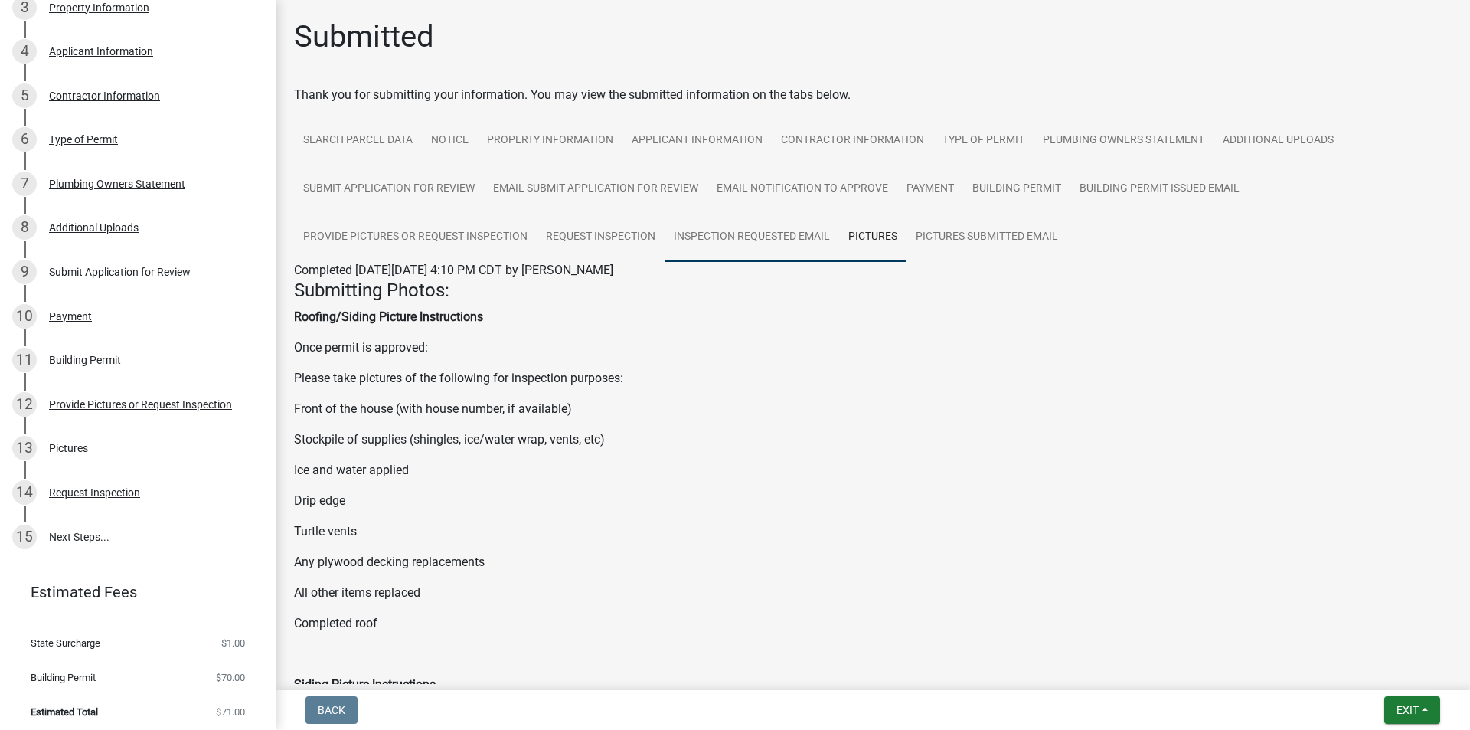
click at [809, 242] on link "Inspection Requested Email" at bounding box center [752, 237] width 175 height 49
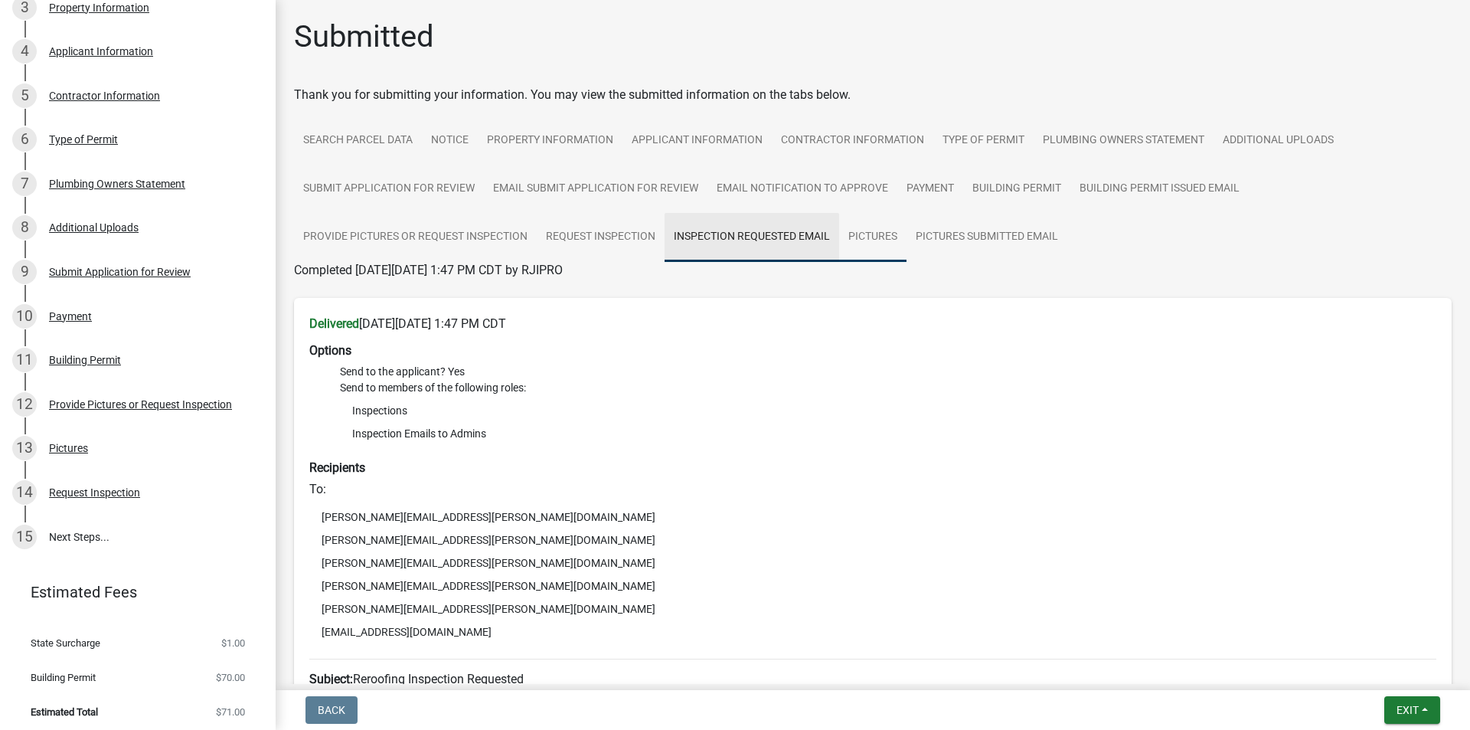
click at [883, 233] on link "Pictures" at bounding box center [872, 237] width 67 height 49
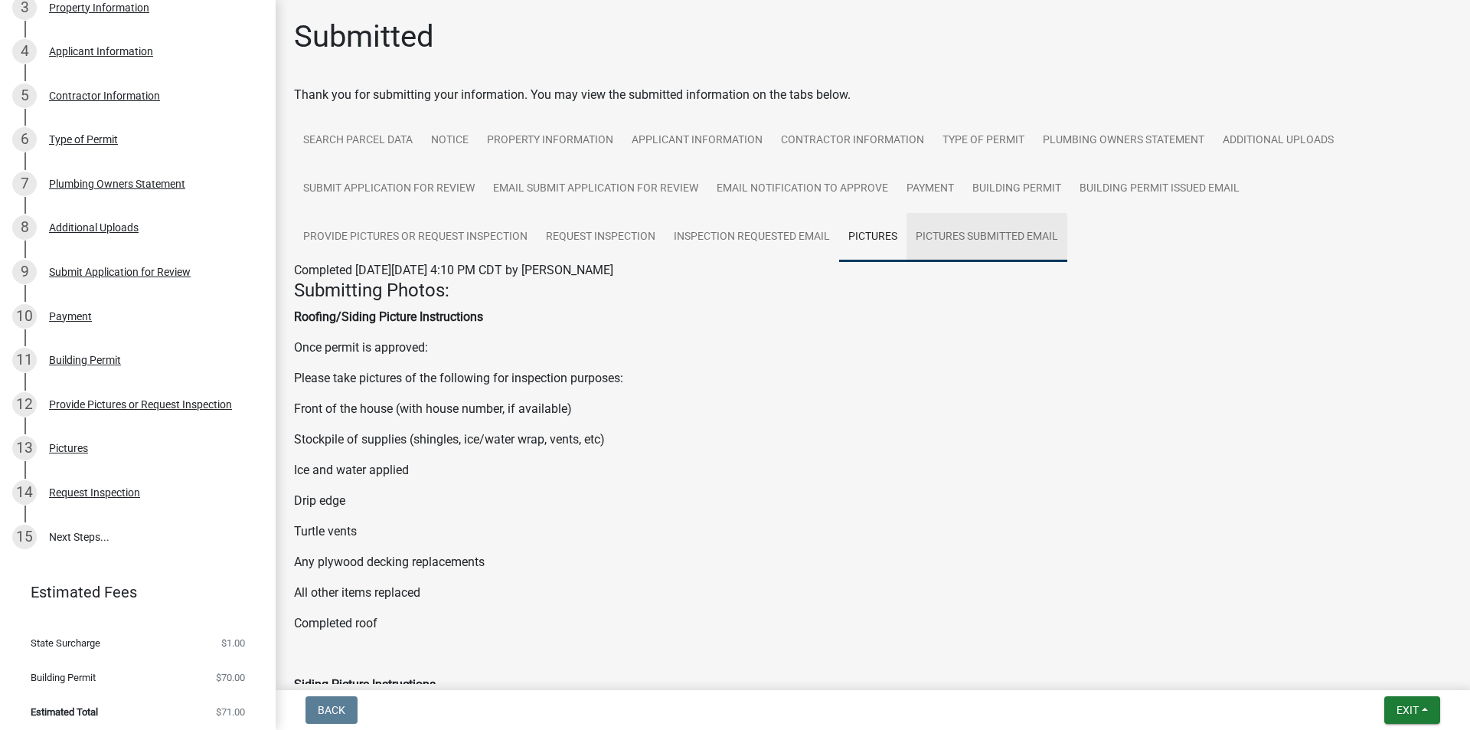
click at [984, 214] on link "Pictures Submitted Email" at bounding box center [987, 237] width 161 height 49
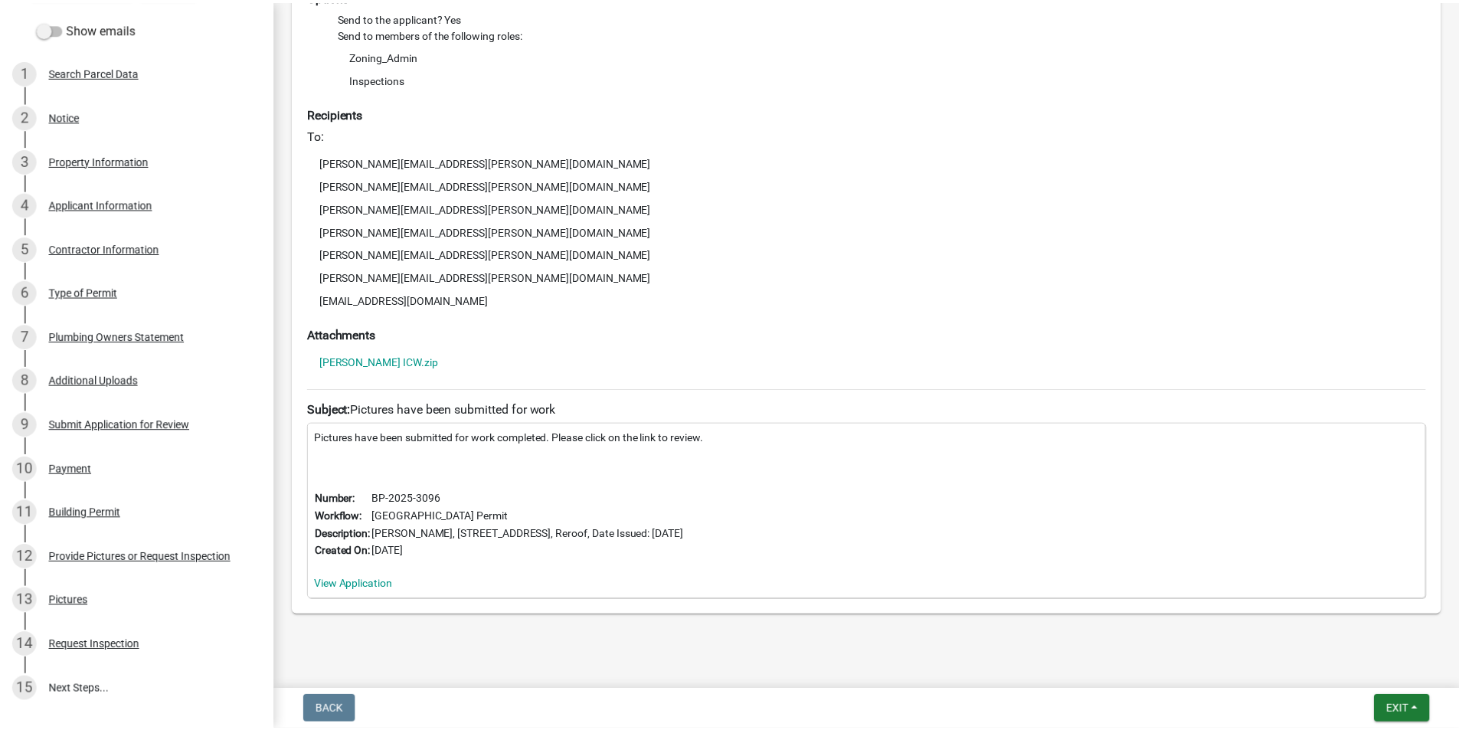
scroll to position [382, 0]
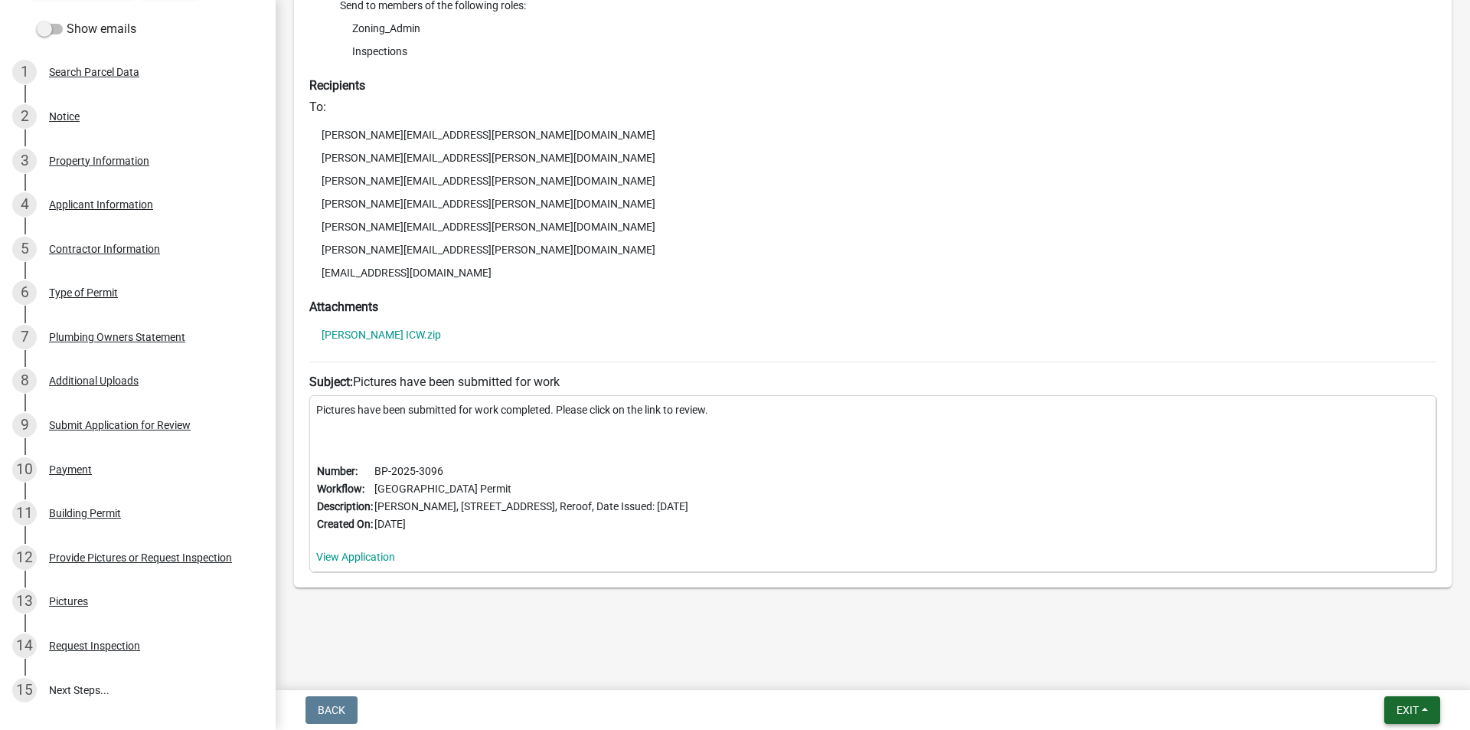
click at [1411, 715] on span "Exit" at bounding box center [1408, 710] width 22 height 12
click at [1390, 676] on button "Save & Exit" at bounding box center [1379, 670] width 123 height 37
